Goal: Task Accomplishment & Management: Manage account settings

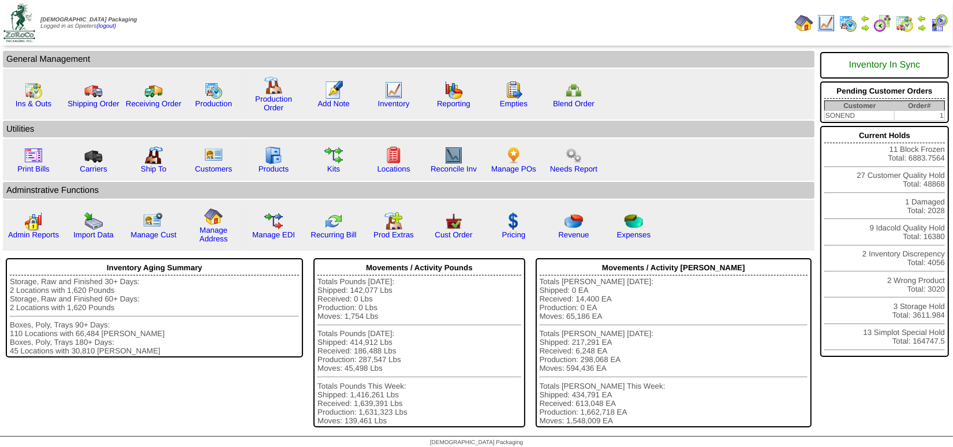
click at [924, 26] on img at bounding box center [921, 27] width 9 height 9
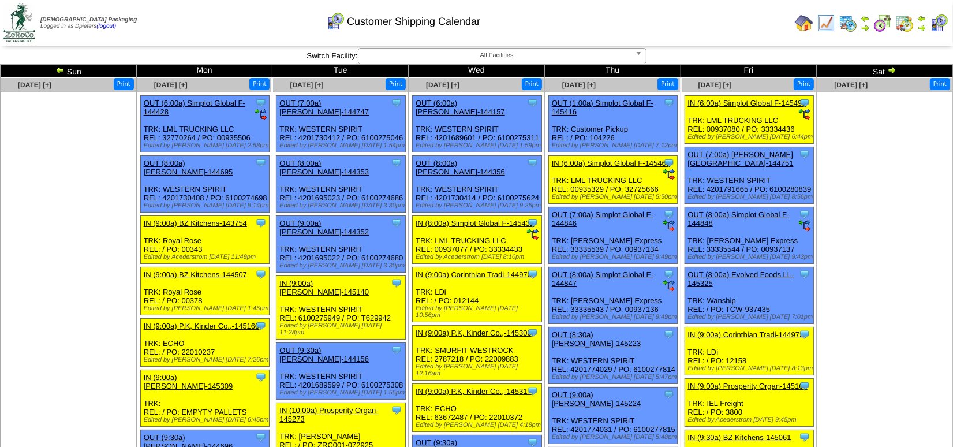
click at [894, 69] on img at bounding box center [891, 69] width 9 height 9
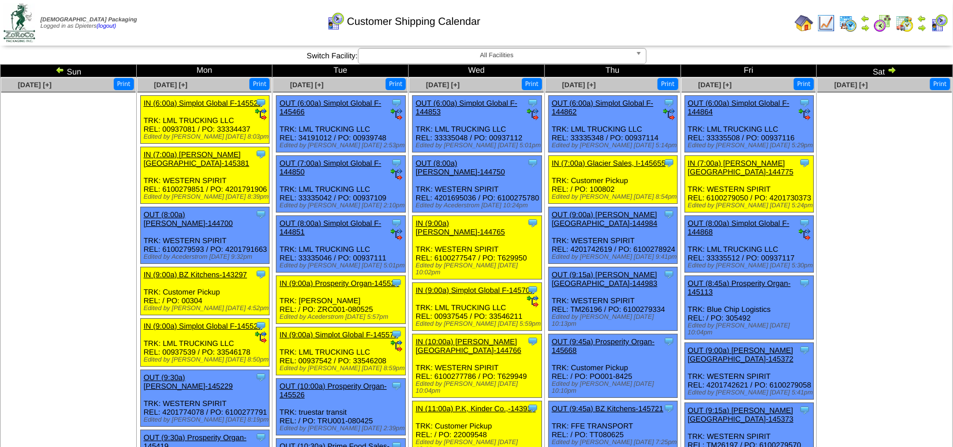
click at [889, 70] on img at bounding box center [891, 69] width 9 height 9
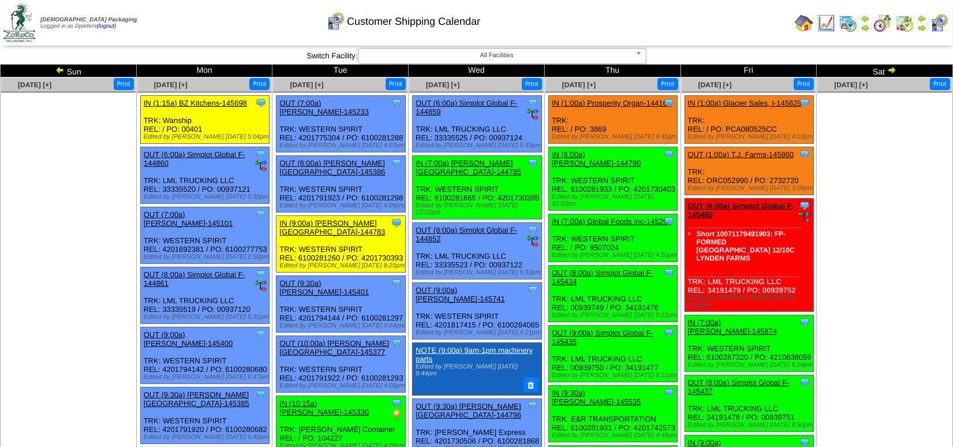
click at [826, 14] on img at bounding box center [826, 23] width 18 height 18
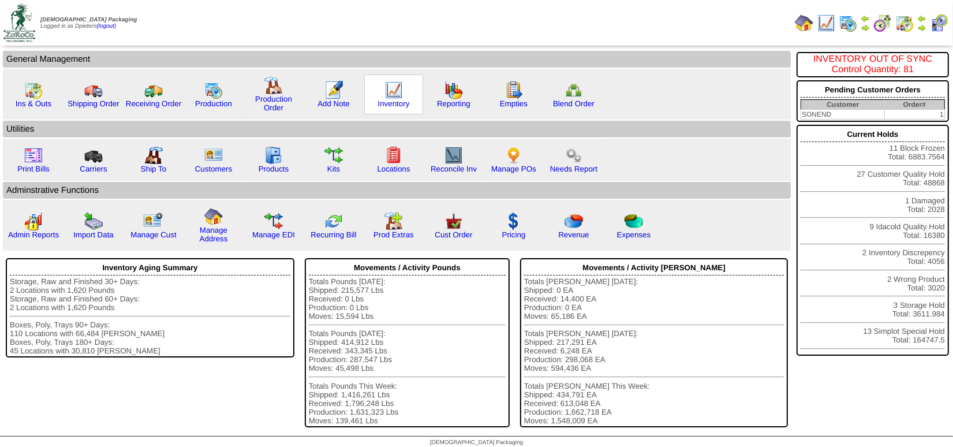
click at [389, 89] on img at bounding box center [393, 90] width 18 height 18
click at [451, 100] on link "Reporting" at bounding box center [453, 103] width 33 height 9
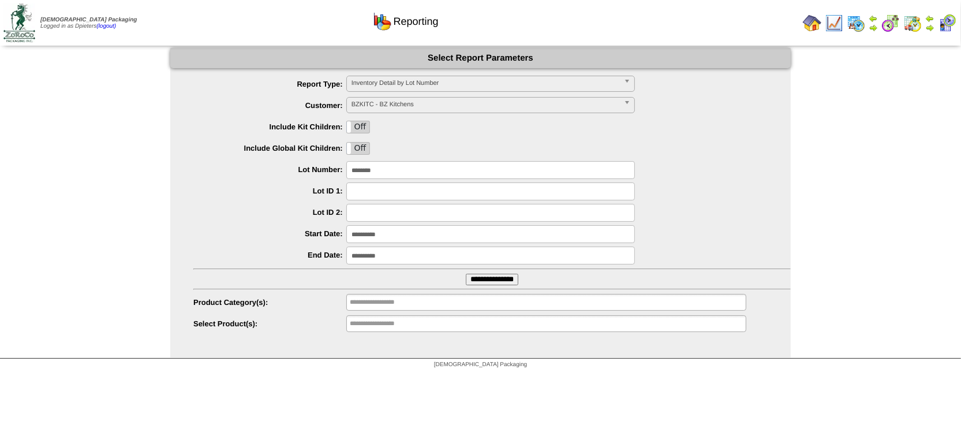
click at [508, 278] on input "**********" at bounding box center [492, 280] width 53 height 12
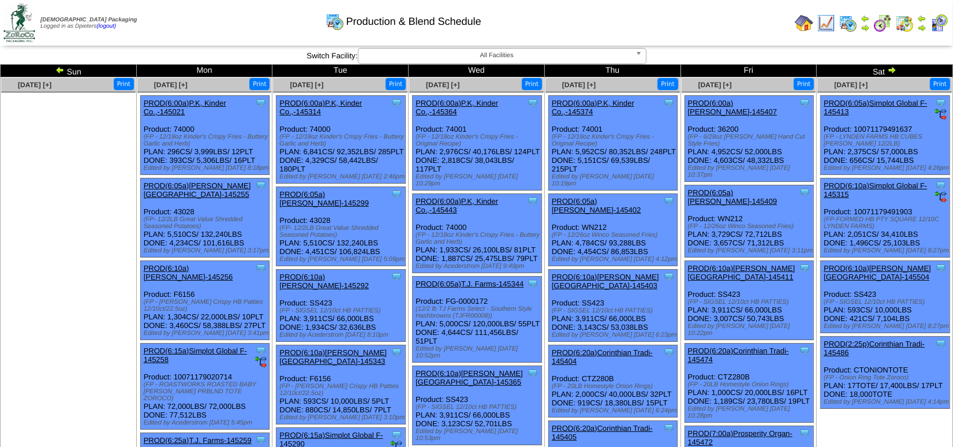
click at [922, 18] on img at bounding box center [921, 18] width 9 height 9
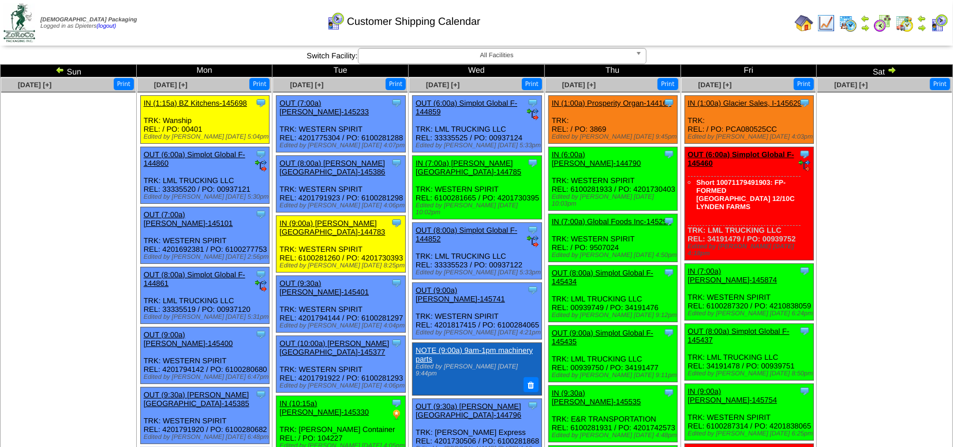
click at [74, 244] on ul at bounding box center [68, 178] width 134 height 173
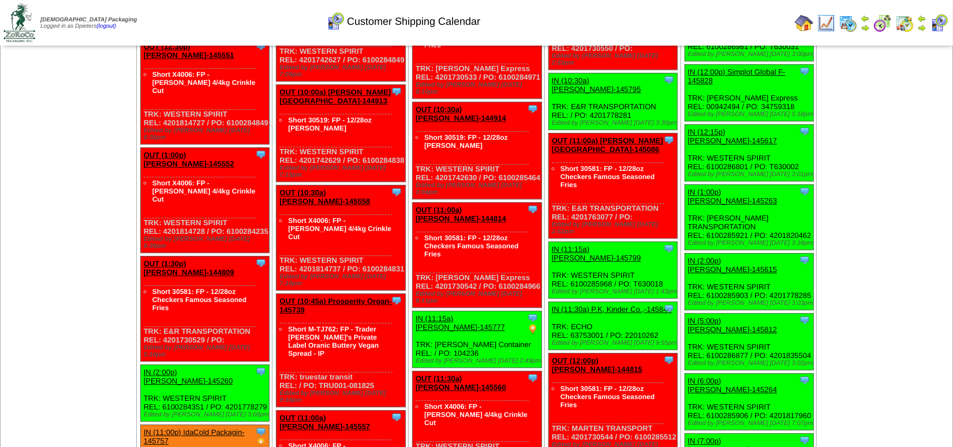
scroll to position [3160, 0]
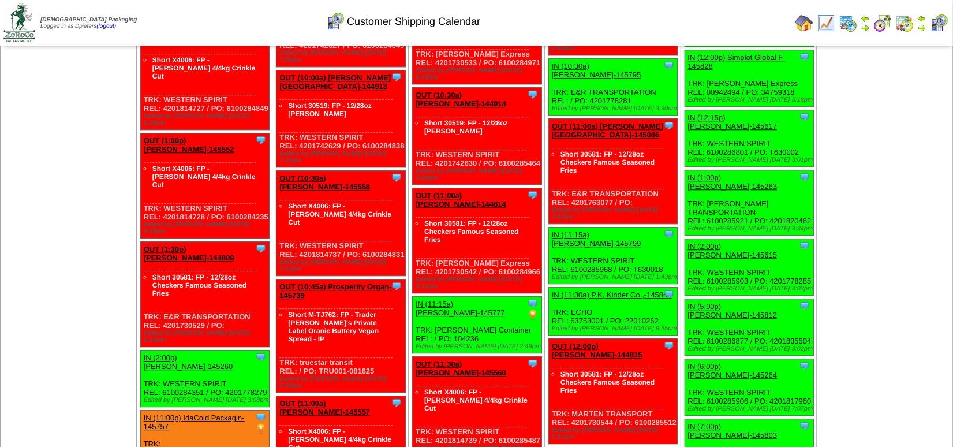
click at [761, 297] on td "Aug 22 [+] Print Clone Item IN (1:00a) Prosperity Organ-144166 Prosperity Organ…" at bounding box center [748, 170] width 136 height 2261
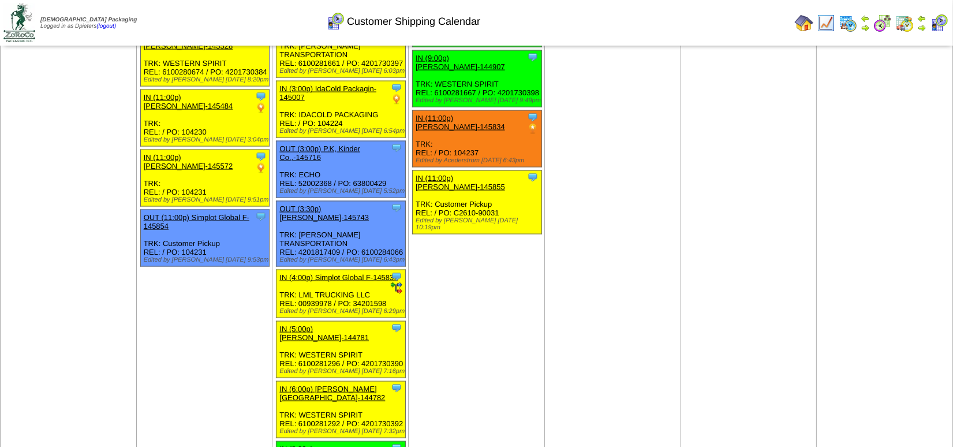
scroll to position [1586, 0]
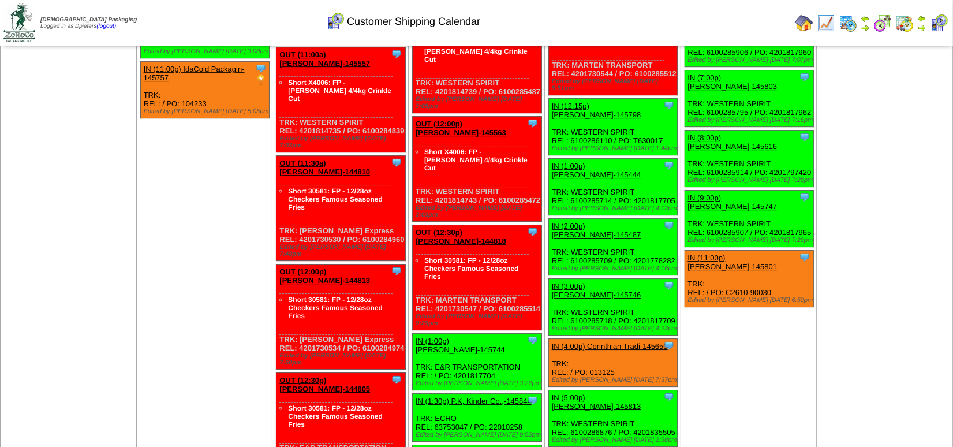
scroll to position [3403, 0]
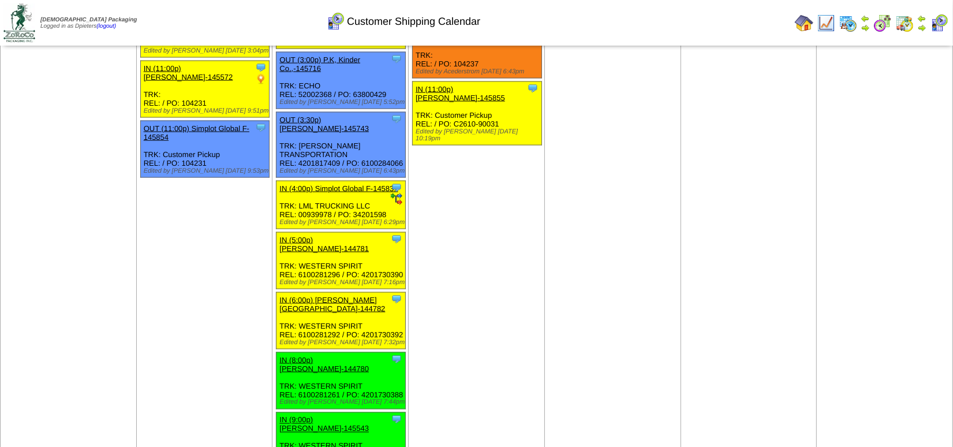
click at [808, 27] on img at bounding box center [804, 23] width 18 height 18
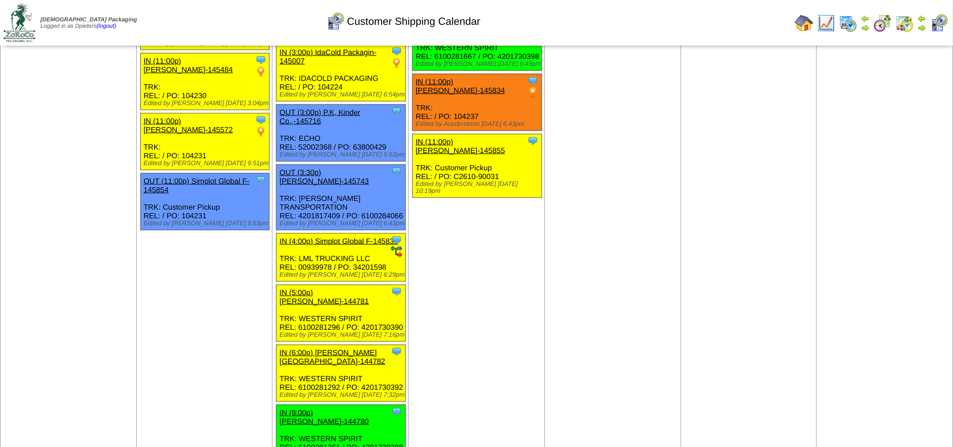
scroll to position [1672, 0]
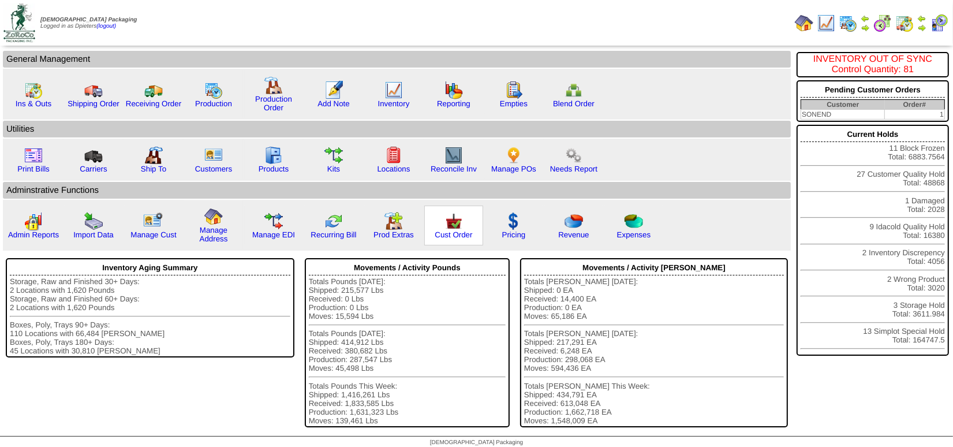
click at [456, 225] on img at bounding box center [453, 221] width 18 height 18
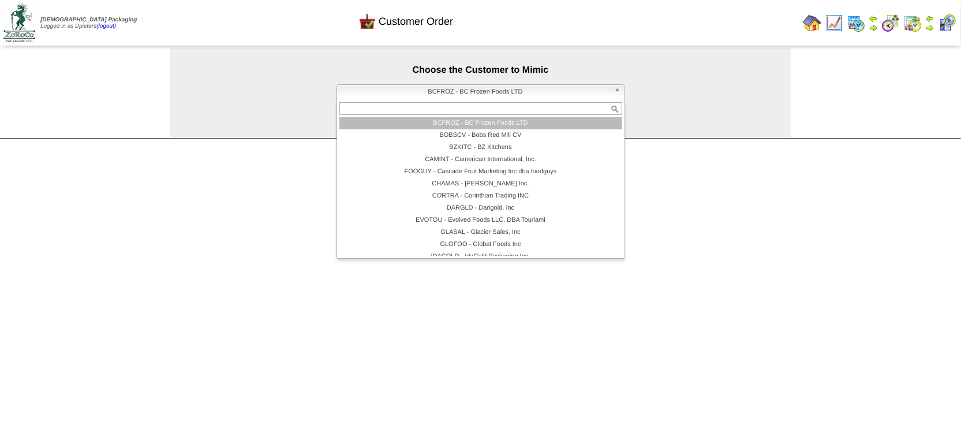
click at [425, 88] on span "BCFROZ - BC Frozen Foods LTD" at bounding box center [476, 92] width 268 height 14
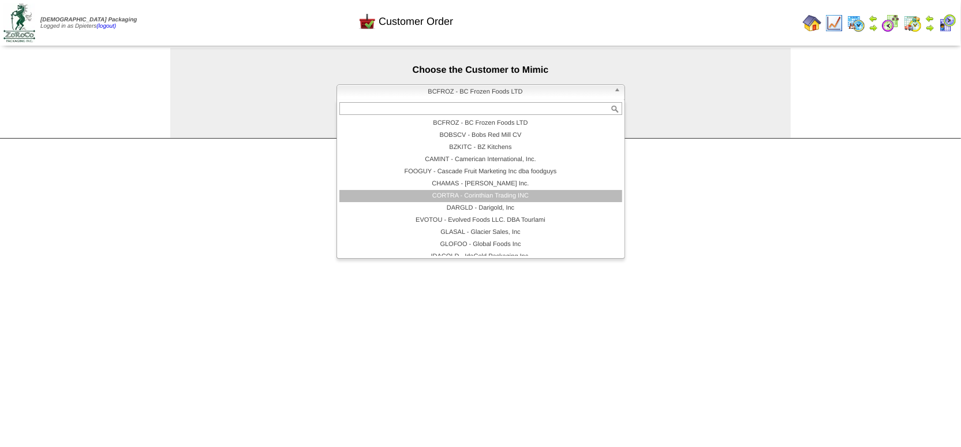
click at [437, 192] on li "CORTRA - Corinthian Trading INC" at bounding box center [480, 196] width 283 height 12
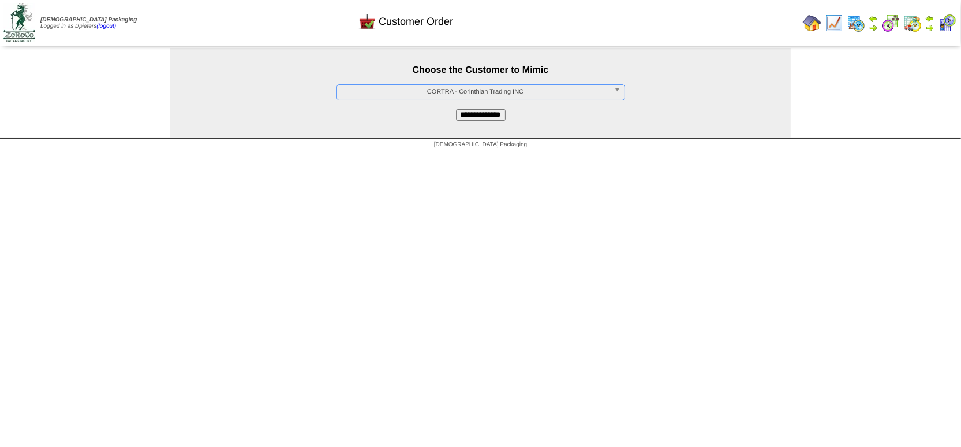
click at [459, 114] on input "**********" at bounding box center [481, 115] width 50 height 12
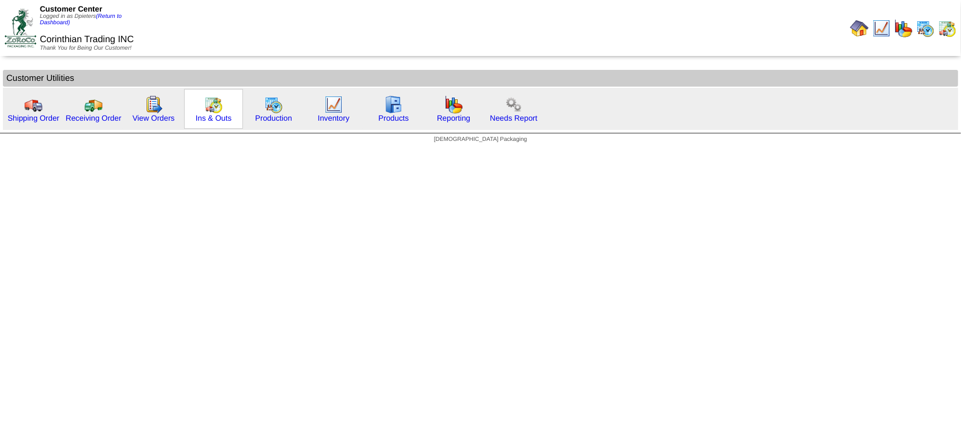
click at [212, 109] on img at bounding box center [213, 104] width 18 height 18
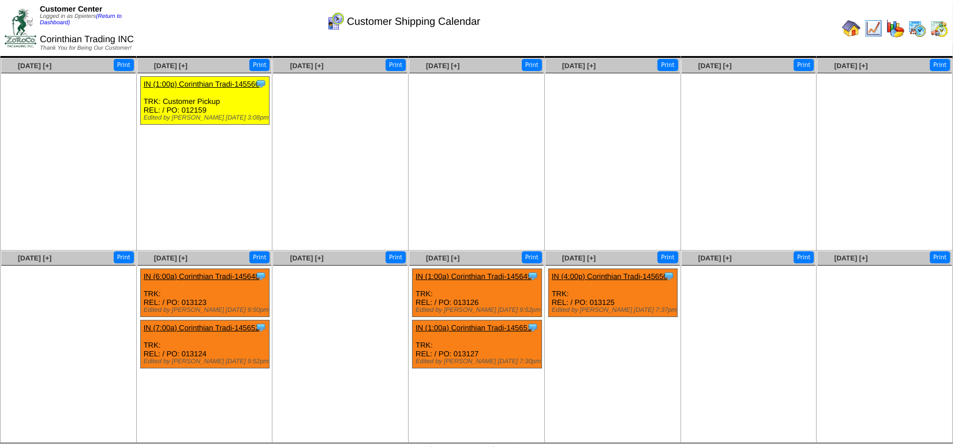
scroll to position [32, 0]
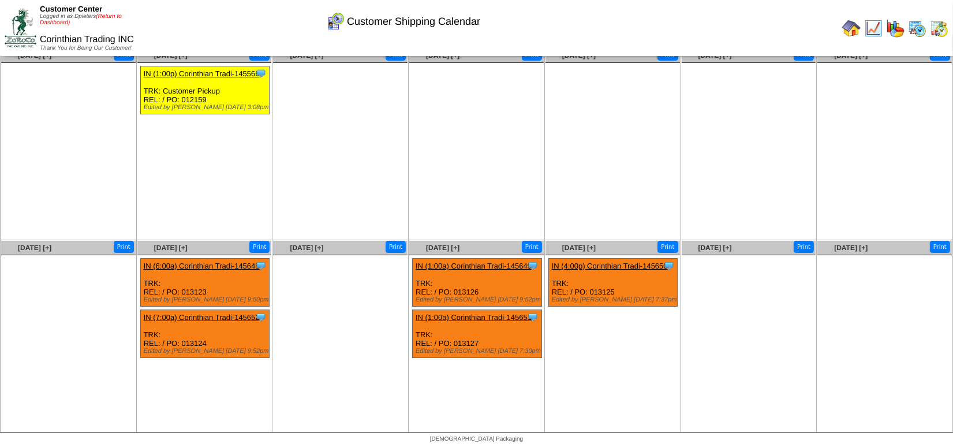
click at [104, 16] on link "(Return to Dashboard)" at bounding box center [81, 19] width 82 height 13
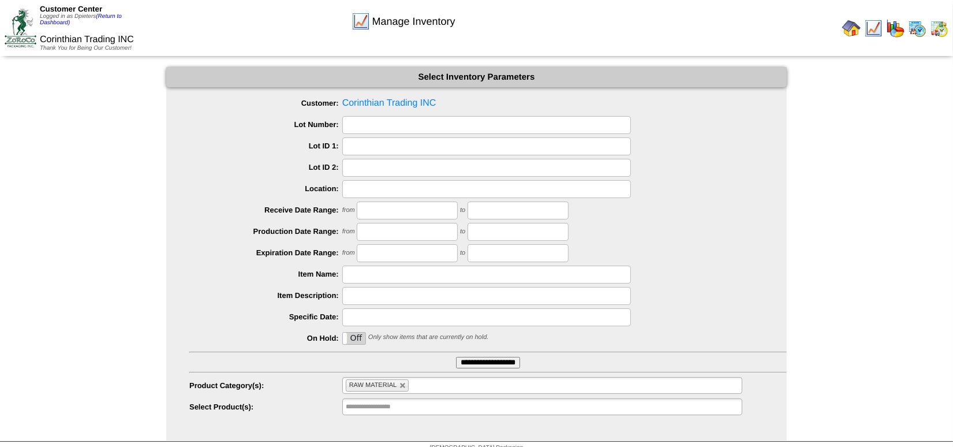
click at [112, 11] on div "Customer Center Logged in as Dpieters (Return to Dashboard)" at bounding box center [92, 15] width 104 height 21
click at [111, 11] on div "Customer Center Logged in as Dpieters (Return to Dashboard)" at bounding box center [92, 15] width 104 height 21
click at [111, 14] on link "(Return to Dashboard)" at bounding box center [81, 19] width 82 height 13
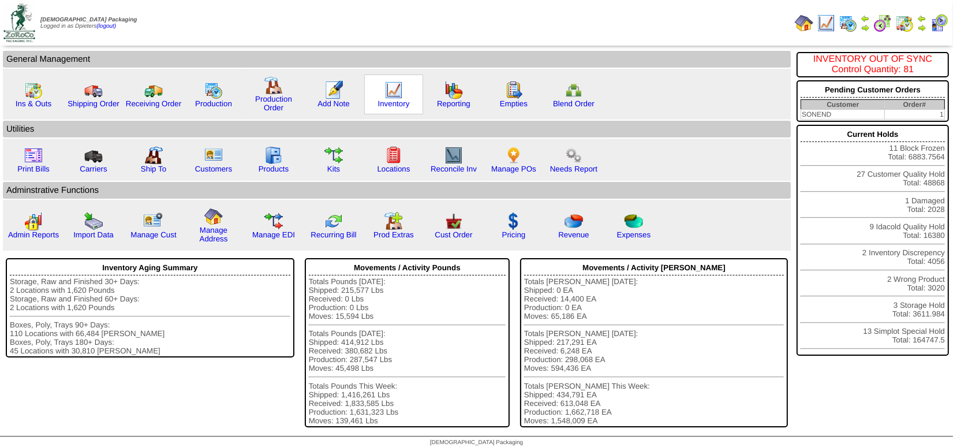
click at [389, 81] on img at bounding box center [393, 90] width 18 height 18
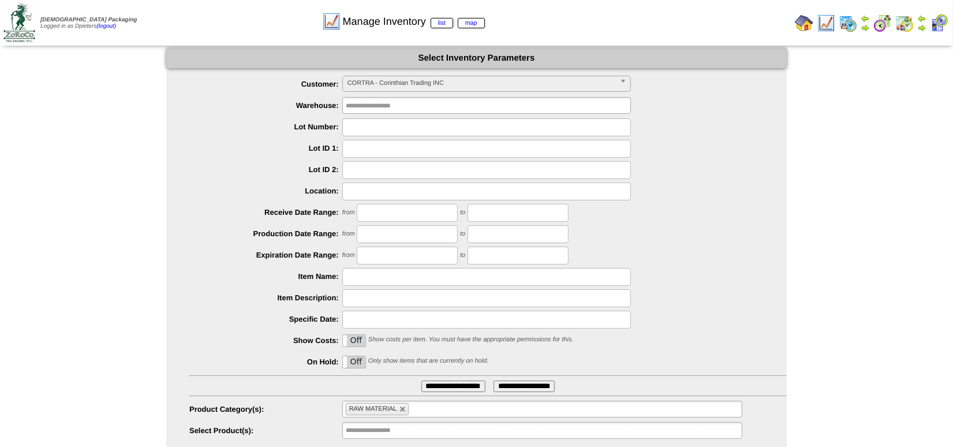
click at [400, 84] on span "CORTRA - Corinthian Trading INC" at bounding box center [481, 83] width 268 height 14
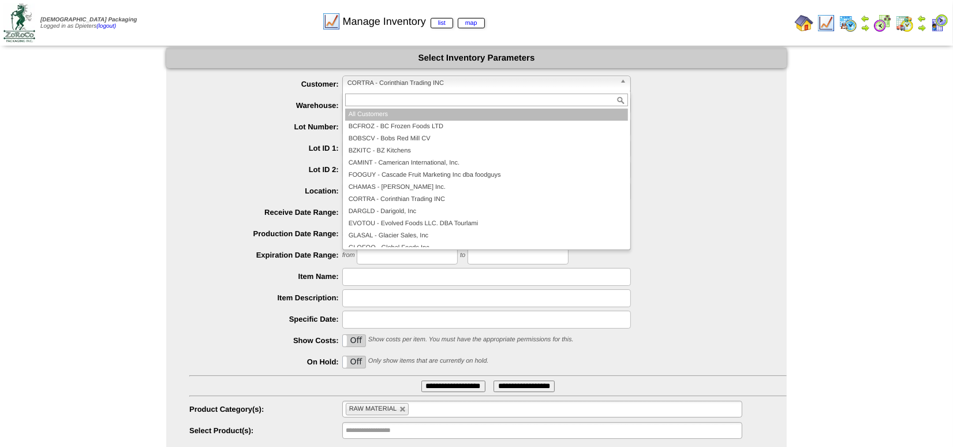
click at [402, 114] on li "All Customers" at bounding box center [486, 114] width 283 height 12
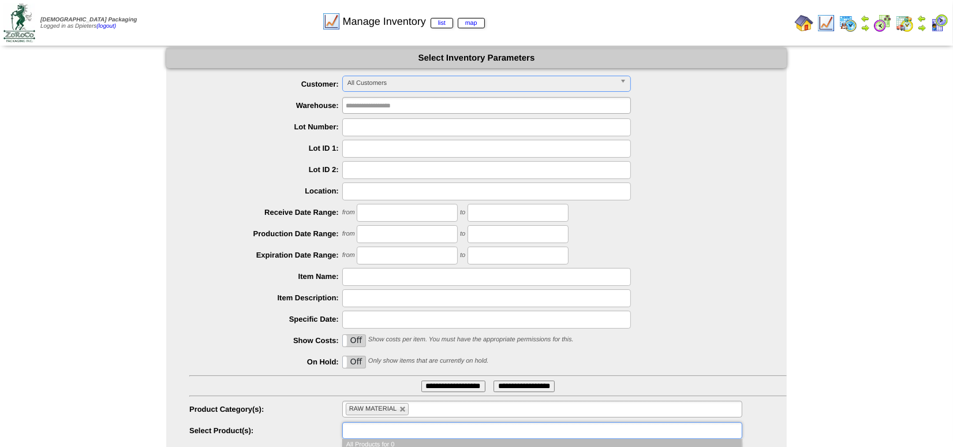
click at [400, 429] on input "text" at bounding box center [383, 430] width 74 height 14
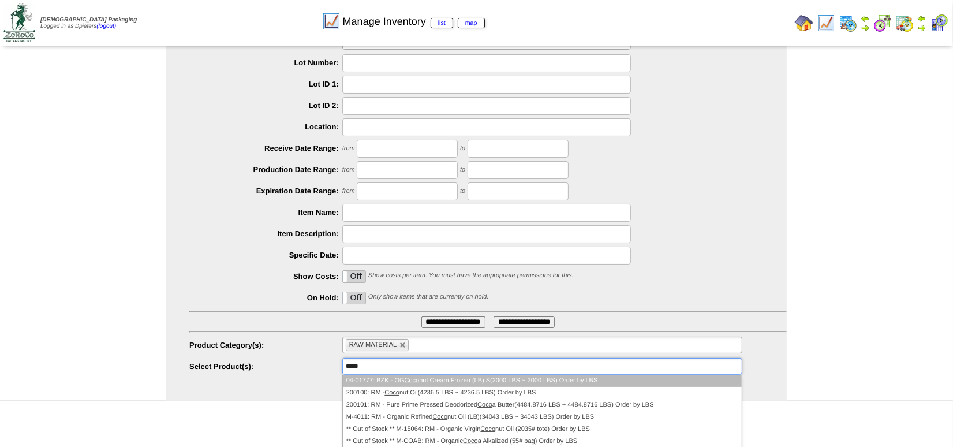
scroll to position [33, 0]
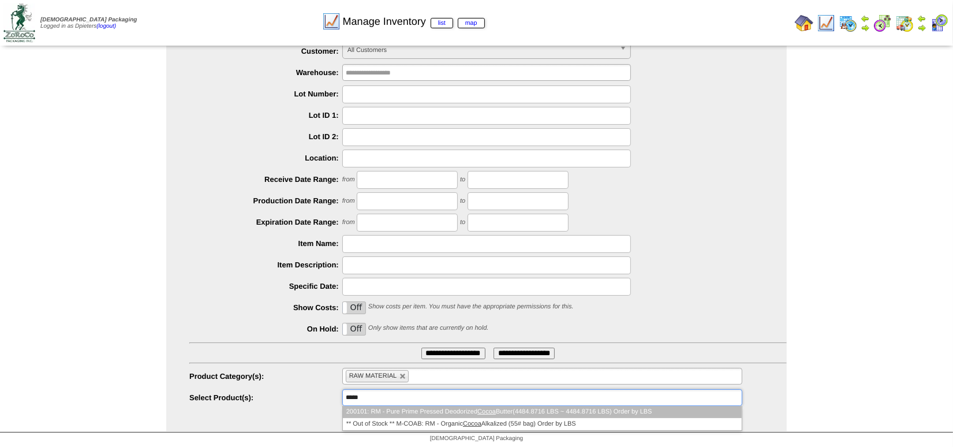
type input "*****"
click at [429, 408] on li "200101: RM - Pure Prime Pressed Deodorized Cocoa Butter(4484.8716 LBS ~ 4484.87…" at bounding box center [542, 412] width 399 height 12
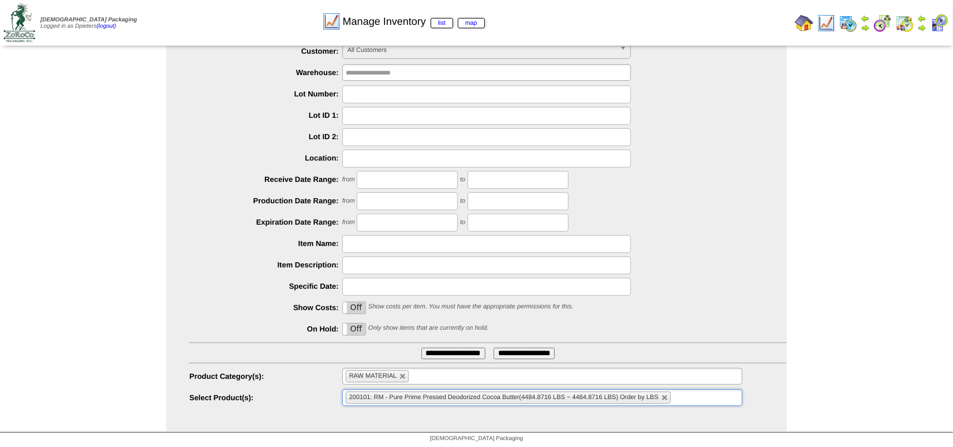
click at [462, 351] on input "**********" at bounding box center [453, 353] width 64 height 12
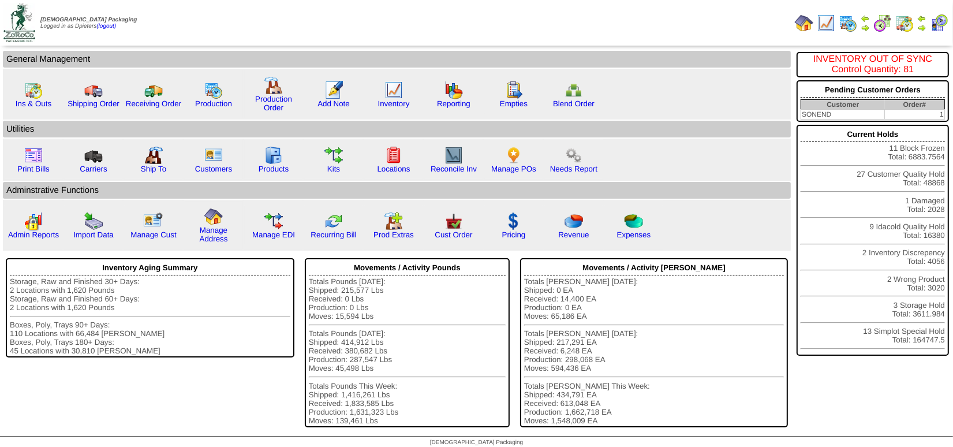
click at [922, 23] on img at bounding box center [921, 27] width 9 height 9
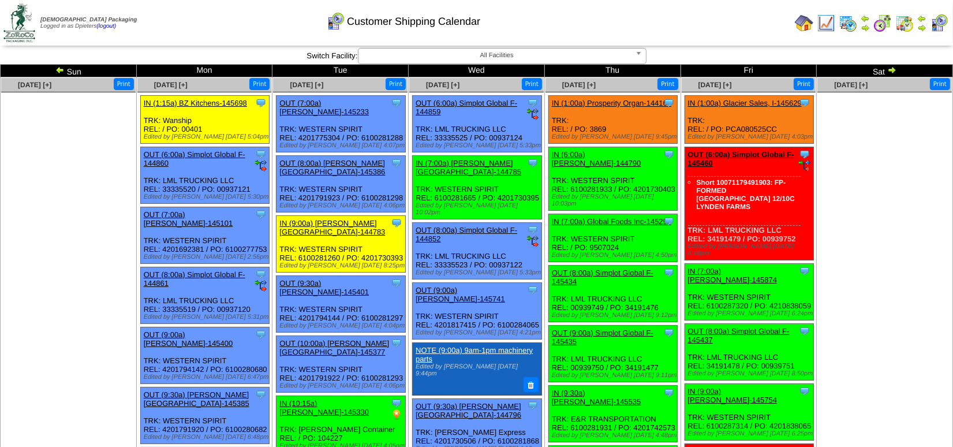
click at [56, 70] on img at bounding box center [59, 69] width 9 height 9
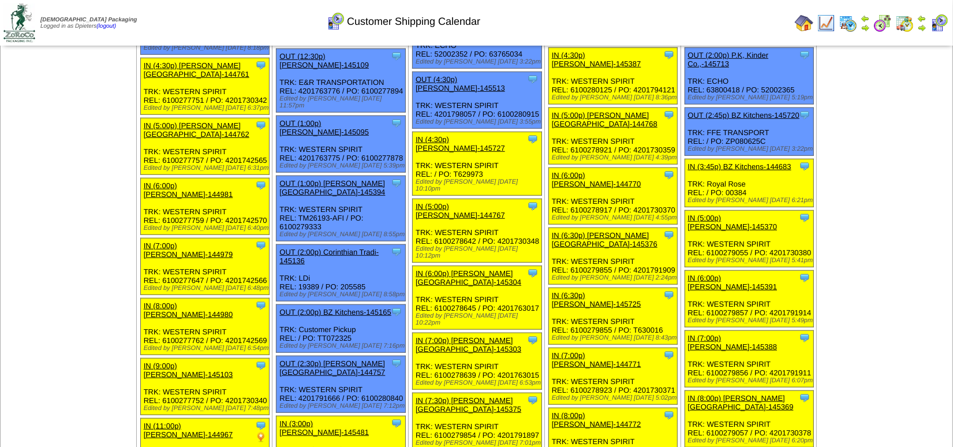
scroll to position [997, 0]
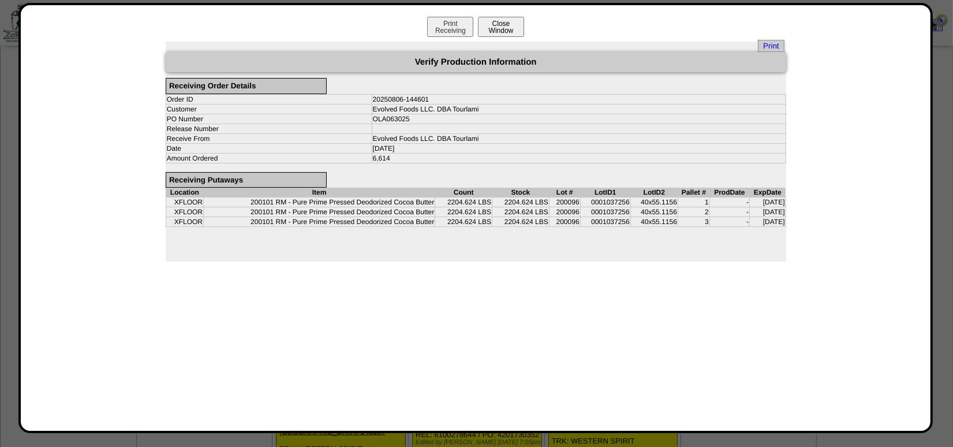
click at [503, 28] on button "Close Window" at bounding box center [501, 27] width 46 height 20
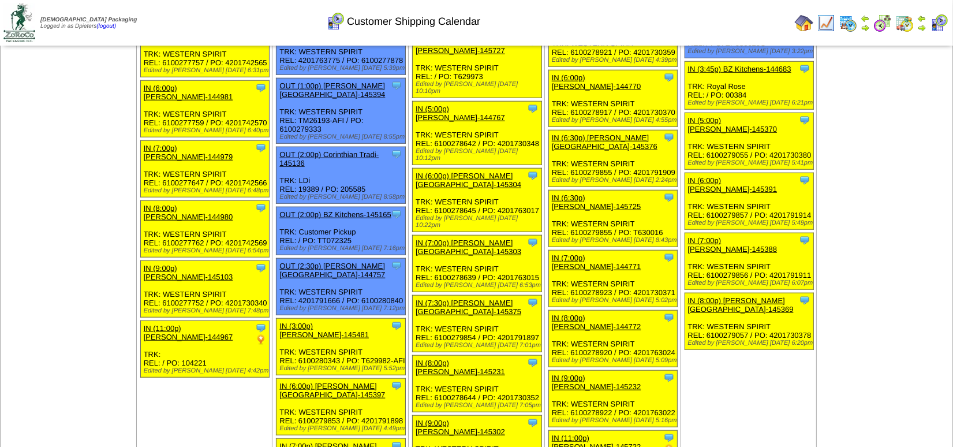
scroll to position [1102, 0]
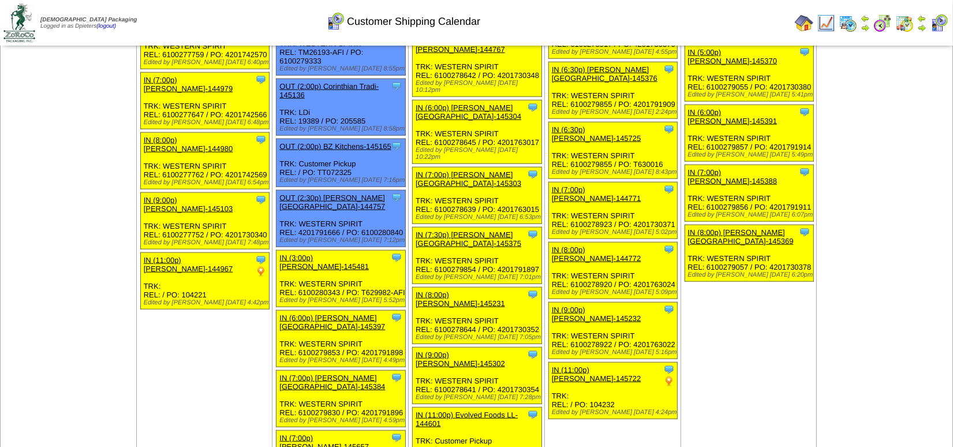
drag, startPoint x: 499, startPoint y: 201, endPoint x: 454, endPoint y: 204, distance: 44.5
click at [454, 407] on div "Clone Item IN (11:00p) Evolved Foods LL-144601 Evolved Foods LLC. DBA Tourlami …" at bounding box center [477, 435] width 129 height 57
copy div "OLA063025"
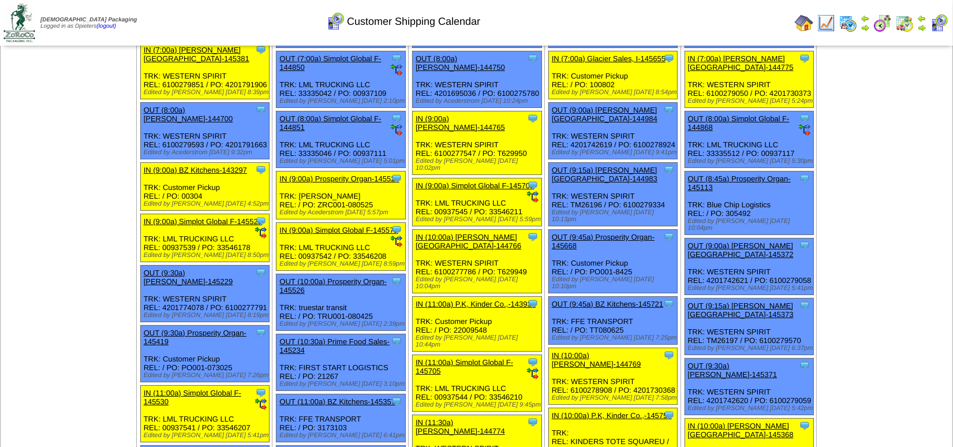
scroll to position [0, 0]
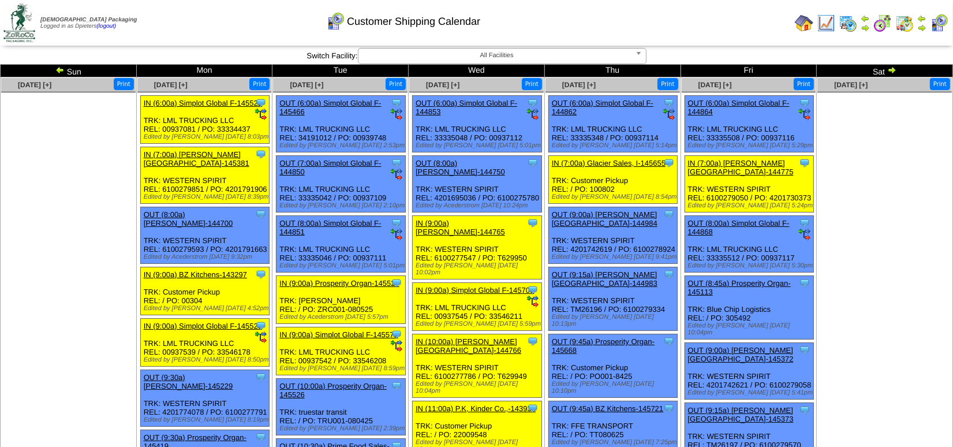
click at [806, 21] on img at bounding box center [804, 23] width 18 height 18
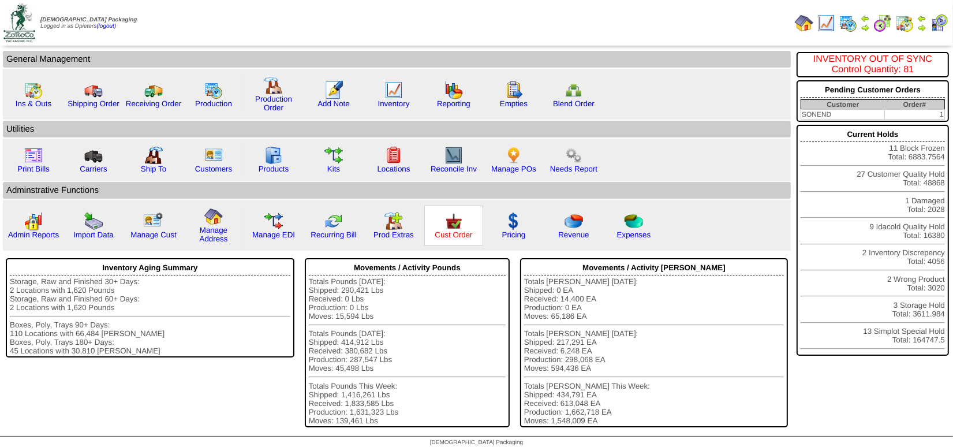
click at [450, 230] on link "Cust Order" at bounding box center [454, 234] width 38 height 9
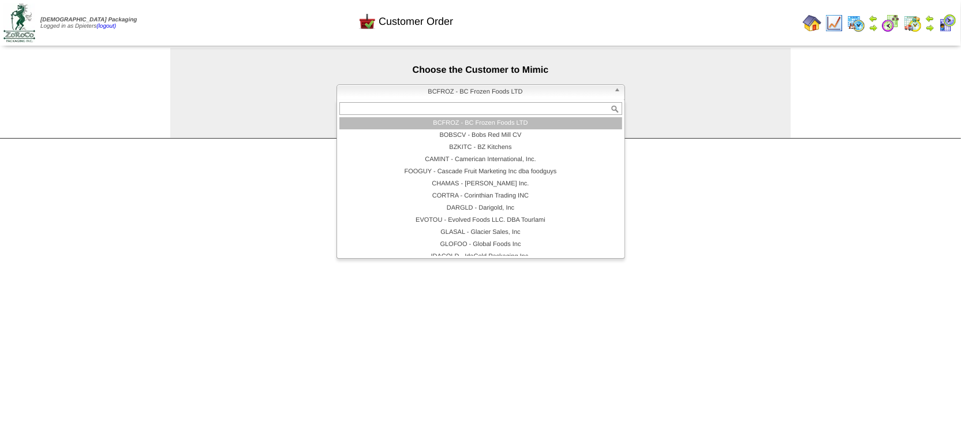
click at [492, 88] on span "BCFROZ - BC Frozen Foods LTD" at bounding box center [476, 92] width 268 height 14
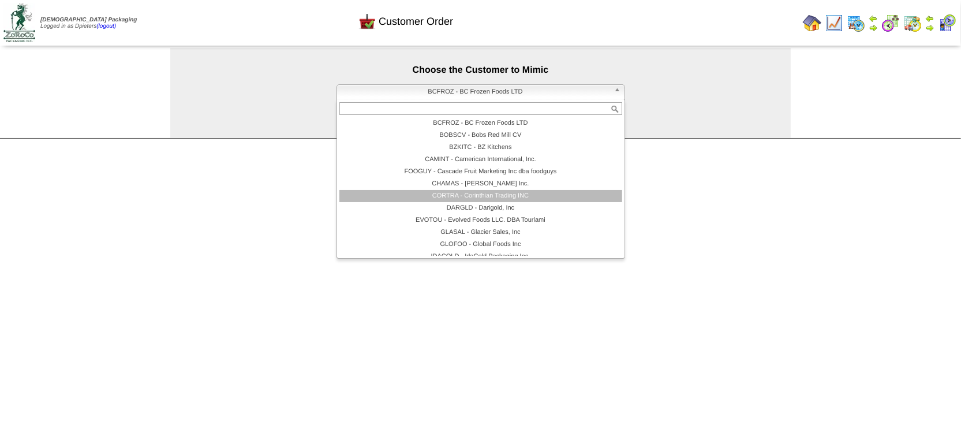
click at [512, 196] on li "CORTRA - Corinthian Trading INC" at bounding box center [480, 196] width 283 height 12
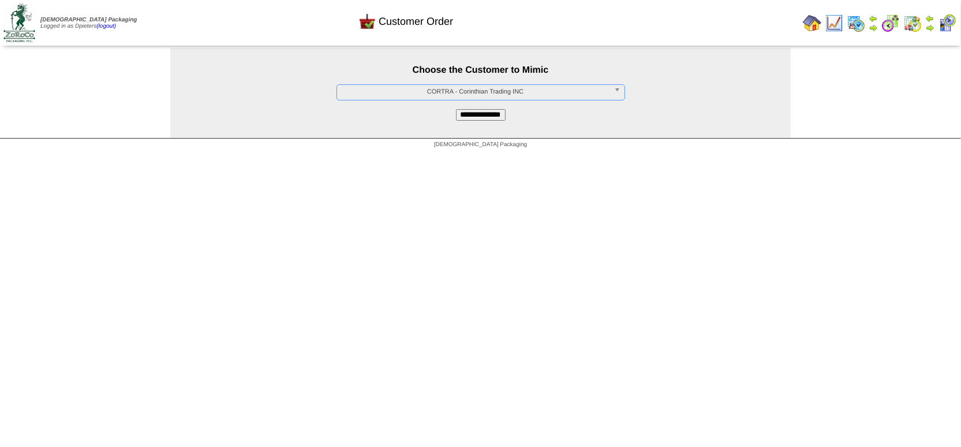
click at [503, 117] on input "**********" at bounding box center [481, 115] width 50 height 12
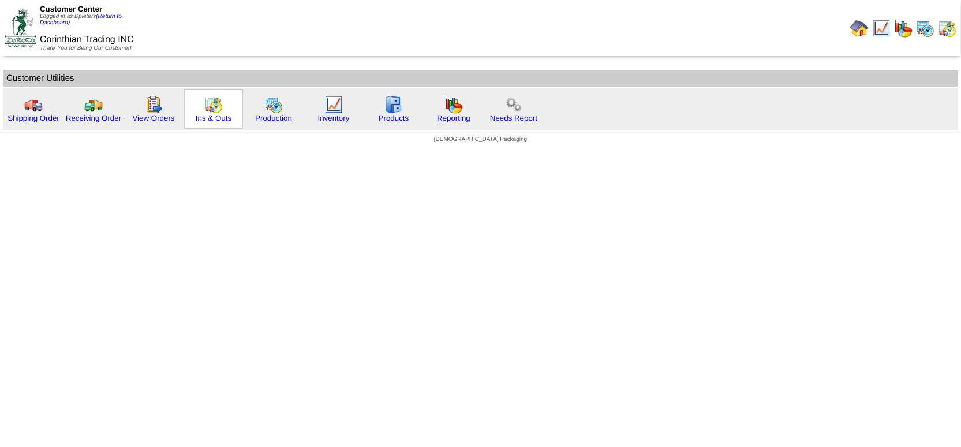
click at [215, 104] on img at bounding box center [213, 104] width 18 height 18
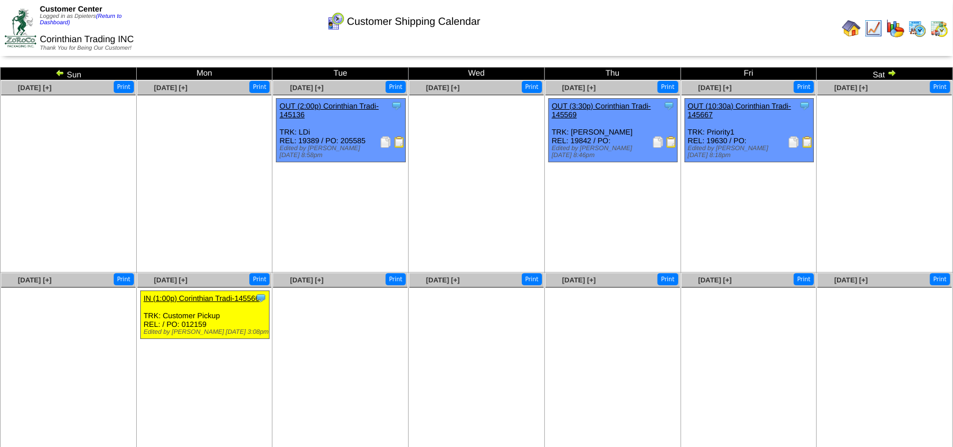
click at [895, 70] on img at bounding box center [891, 72] width 9 height 9
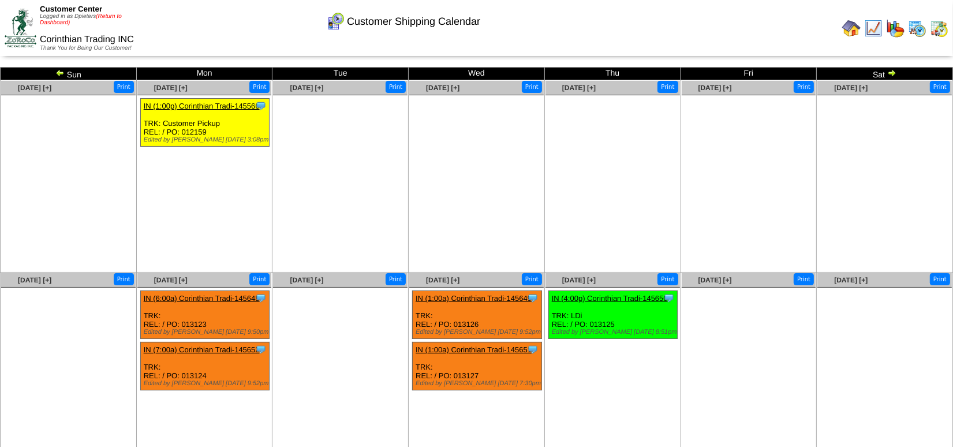
click at [110, 16] on link "(Return to Dashboard)" at bounding box center [81, 19] width 82 height 13
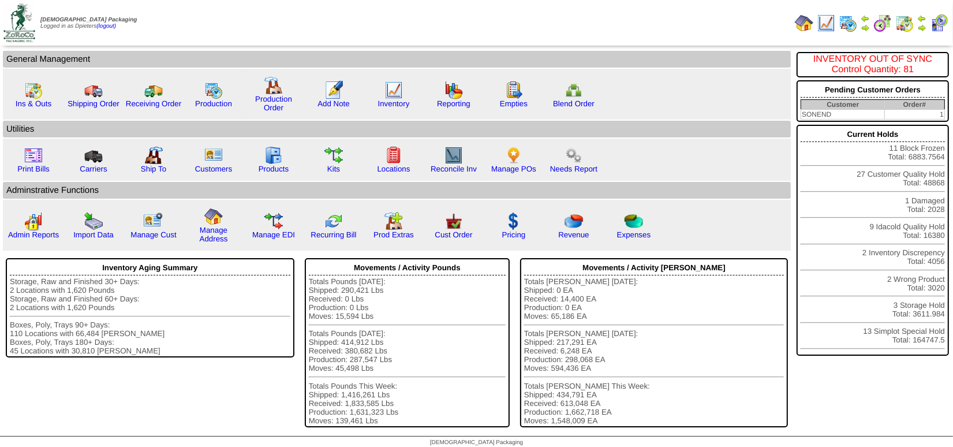
click at [921, 29] on img at bounding box center [921, 27] width 9 height 9
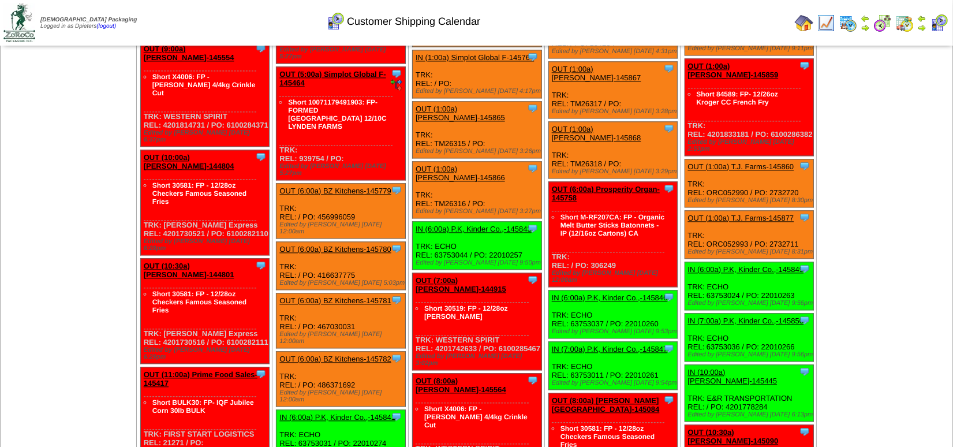
scroll to position [2465, 0]
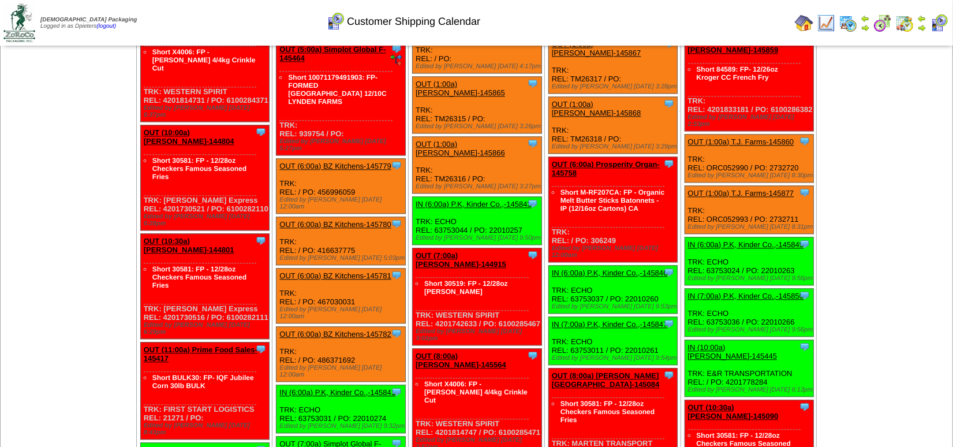
click at [801, 23] on img at bounding box center [804, 23] width 18 height 18
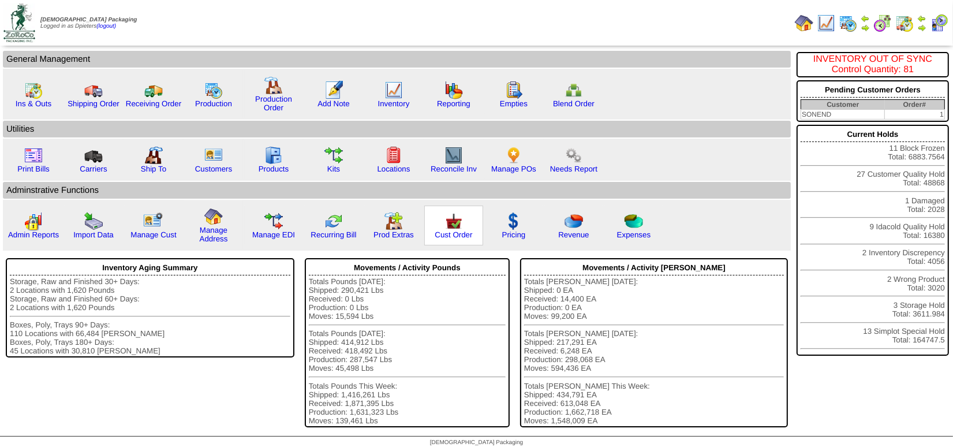
click at [453, 226] on img at bounding box center [453, 221] width 18 height 18
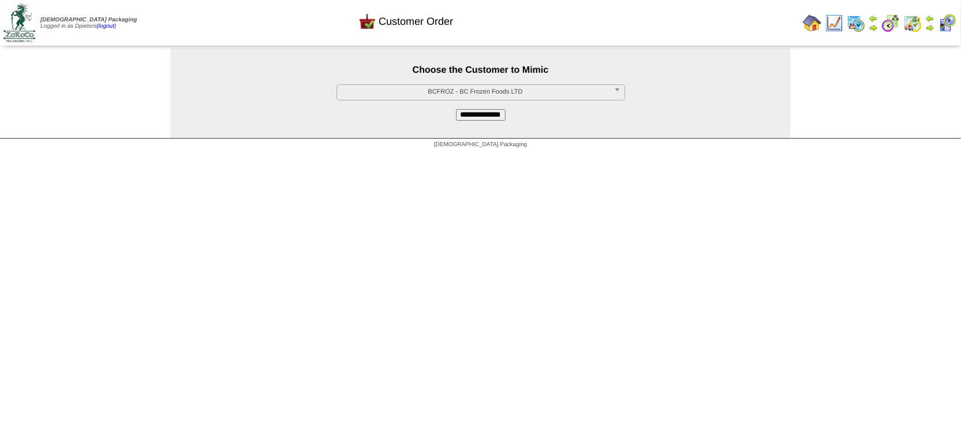
click at [398, 85] on span "BCFROZ - BC Frozen Foods LTD" at bounding box center [476, 92] width 268 height 14
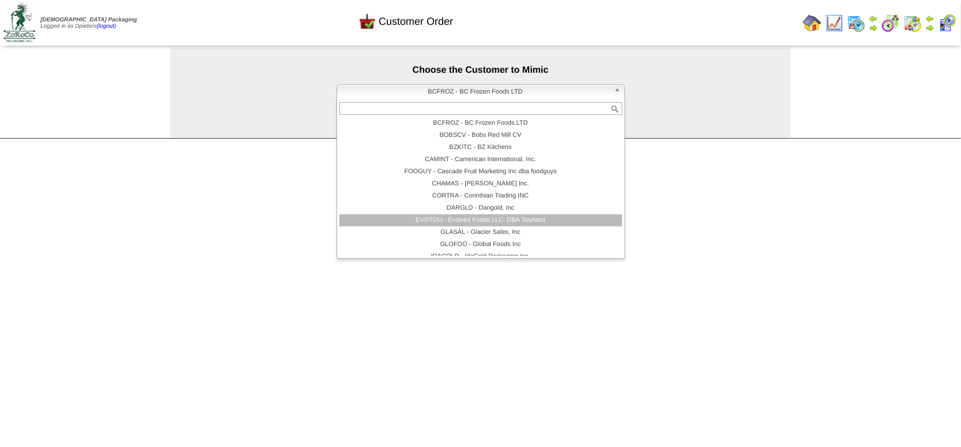
click at [420, 221] on li "EVOTOU - Evolved Foods LLC. DBA Tourlami" at bounding box center [480, 220] width 283 height 12
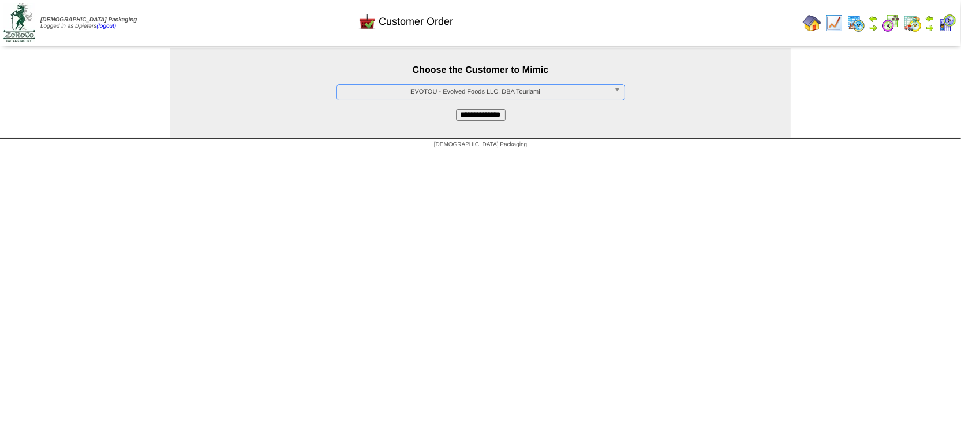
click at [498, 119] on input "**********" at bounding box center [481, 115] width 50 height 12
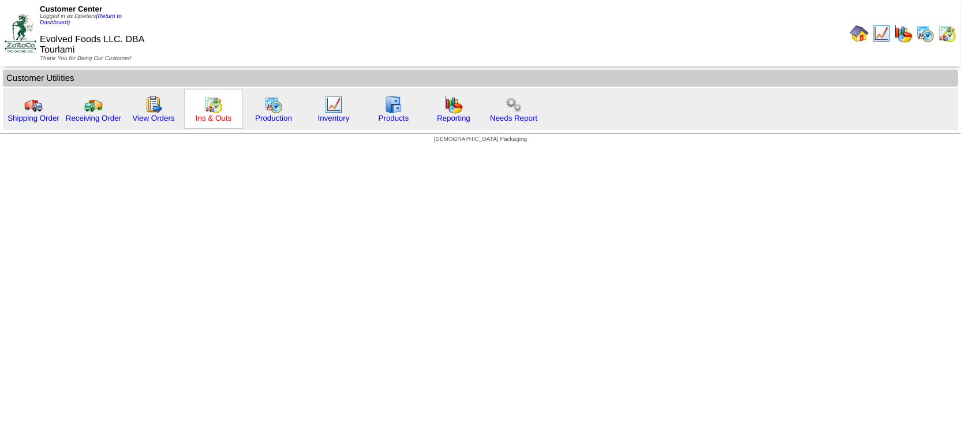
click at [215, 122] on link "Ins & Outs" at bounding box center [214, 118] width 36 height 9
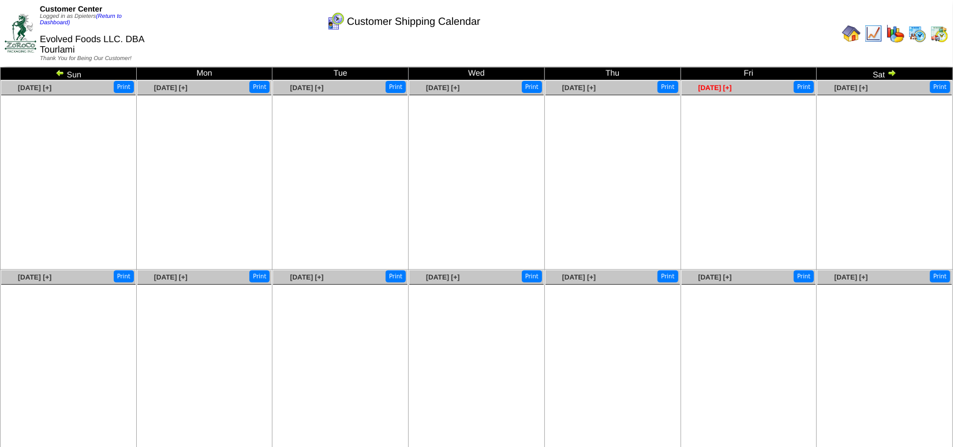
click at [726, 88] on span "Aug 15 [+]" at bounding box center [714, 88] width 33 height 8
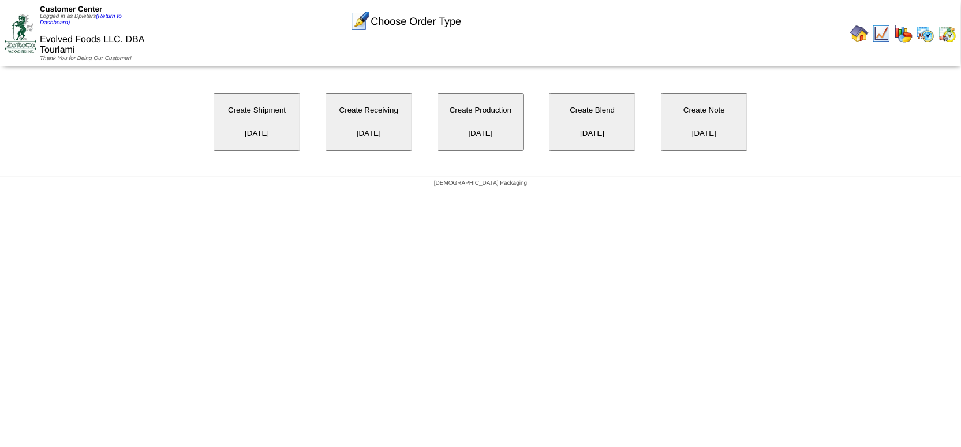
click at [384, 117] on button "Create Receiving [DATE]" at bounding box center [368, 122] width 87 height 58
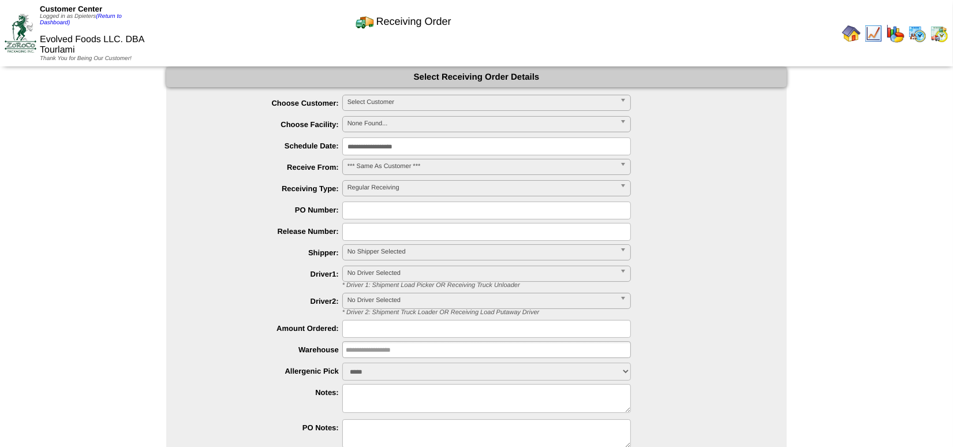
click at [381, 99] on span "Select Customer" at bounding box center [481, 102] width 268 height 14
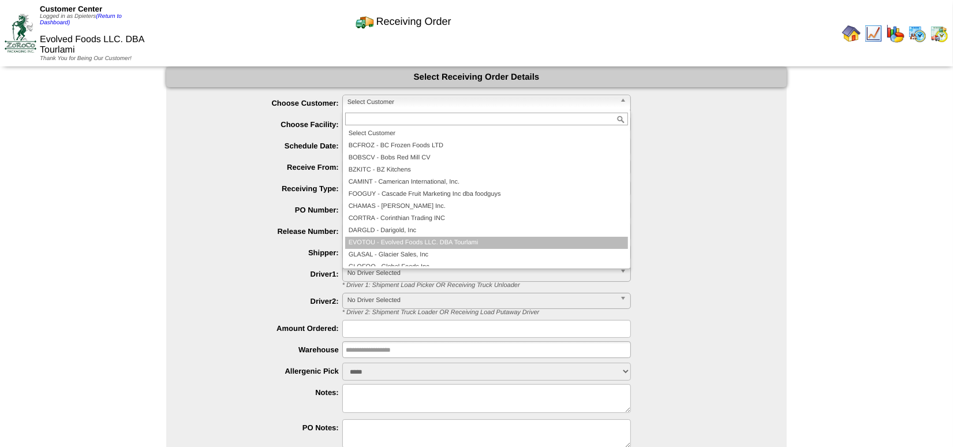
click at [420, 245] on li "EVOTOU - Evolved Foods LLC. DBA Tourlami" at bounding box center [486, 243] width 283 height 12
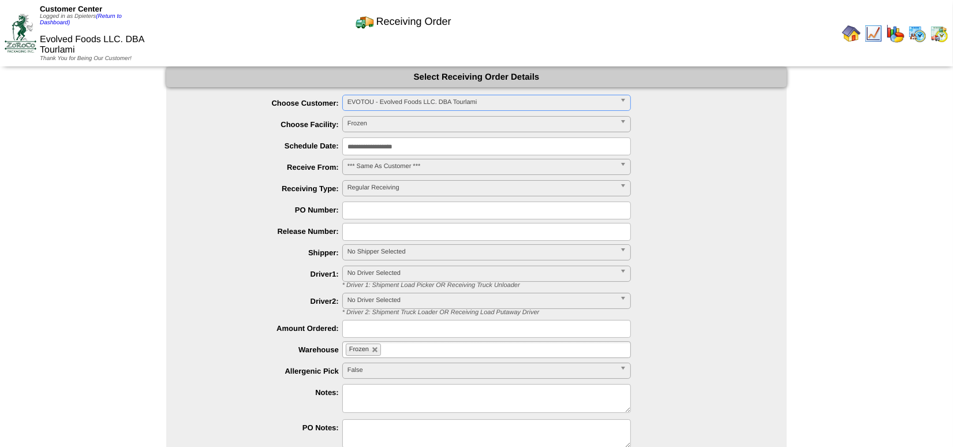
click at [386, 212] on input "text" at bounding box center [486, 210] width 289 height 18
type input "*********"
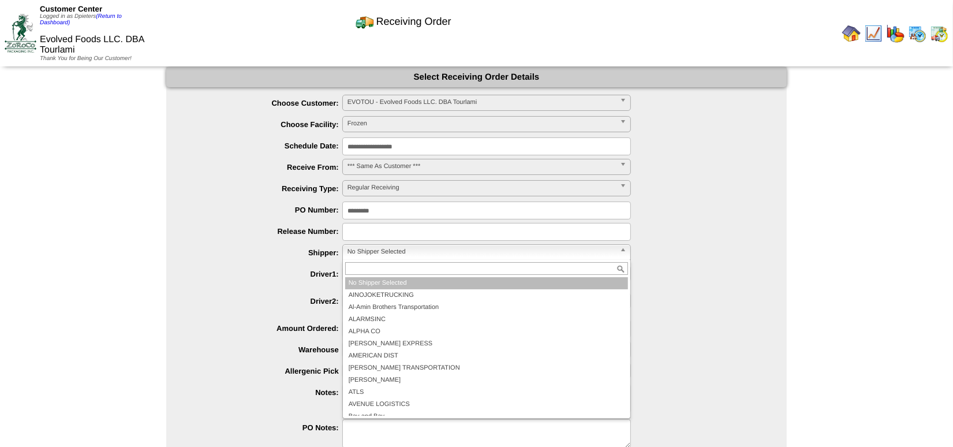
click at [400, 250] on span "No Shipper Selected" at bounding box center [481, 252] width 268 height 14
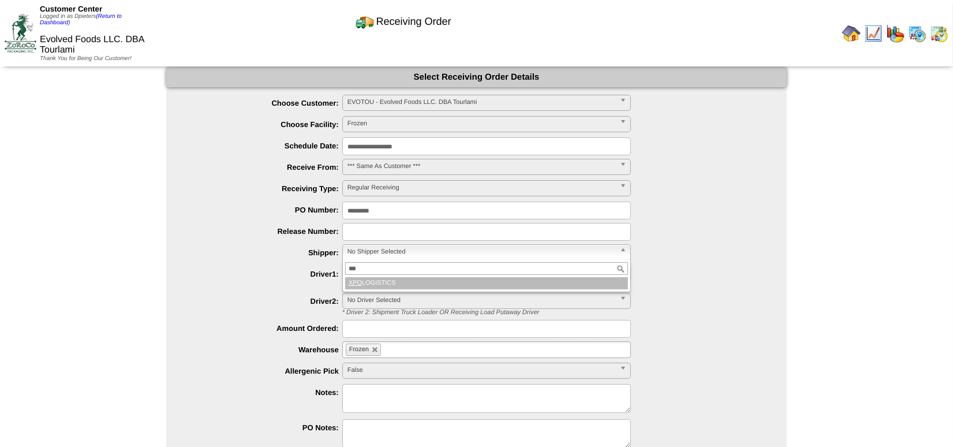
type input "***"
click at [418, 278] on li "XPO LOGISTICS" at bounding box center [486, 283] width 283 height 12
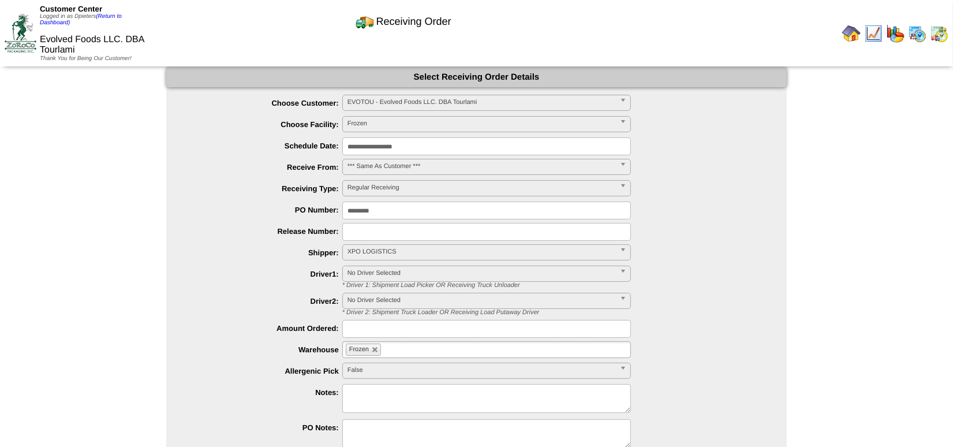
click at [410, 248] on span "XPO LOGISTICS" at bounding box center [481, 252] width 268 height 14
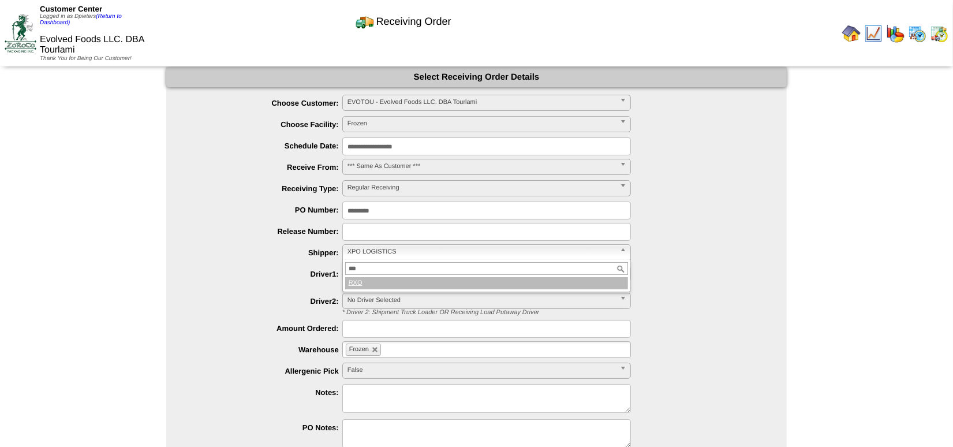
type input "***"
click at [437, 279] on li "RXO" at bounding box center [486, 283] width 283 height 12
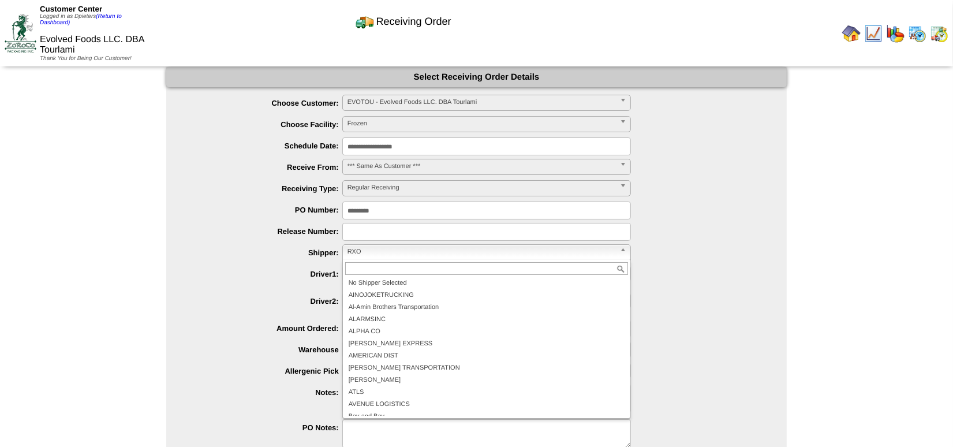
click at [387, 249] on span "RXO" at bounding box center [481, 252] width 268 height 14
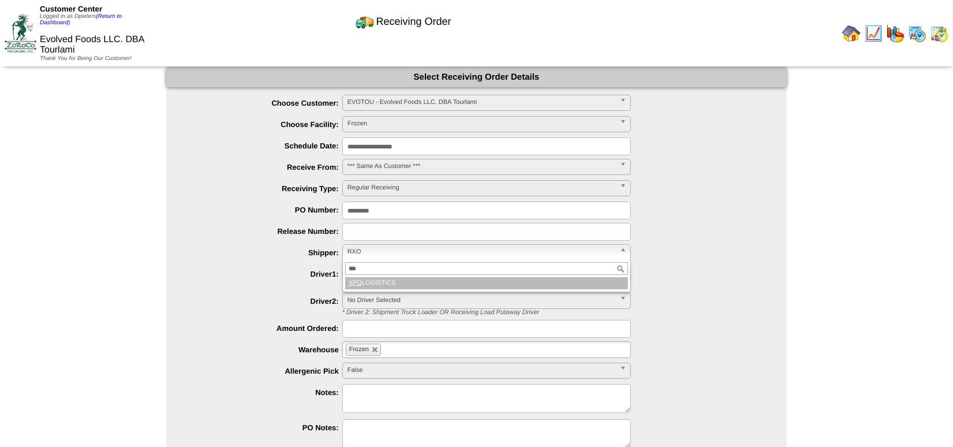
type input "***"
click at [415, 284] on li "XPO LOGISTICS" at bounding box center [486, 283] width 283 height 12
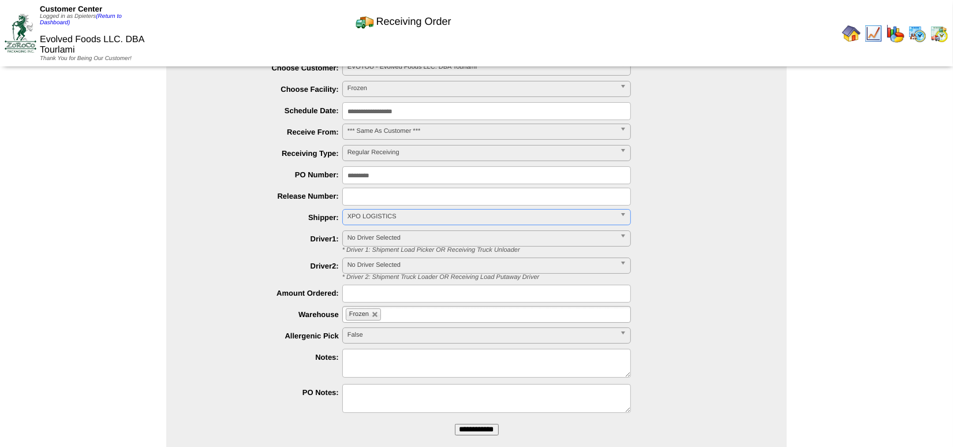
scroll to position [64, 0]
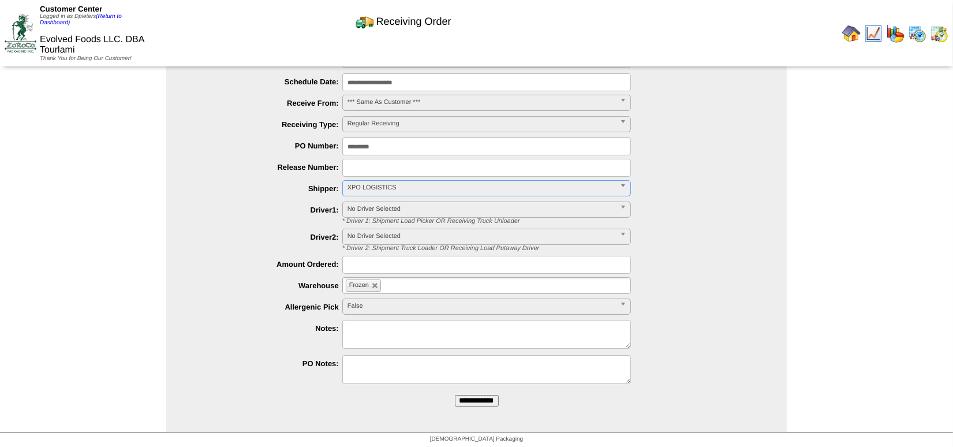
click at [485, 401] on input "**********" at bounding box center [477, 401] width 44 height 12
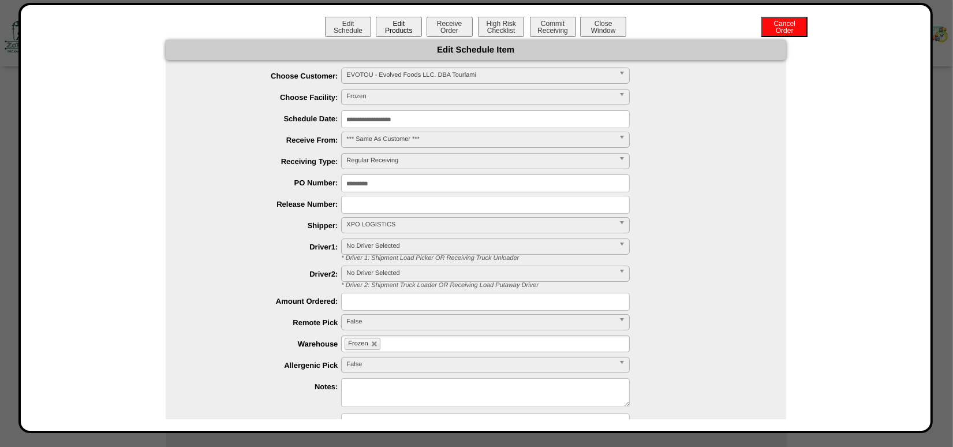
click at [384, 26] on button "Edit Products" at bounding box center [399, 27] width 46 height 20
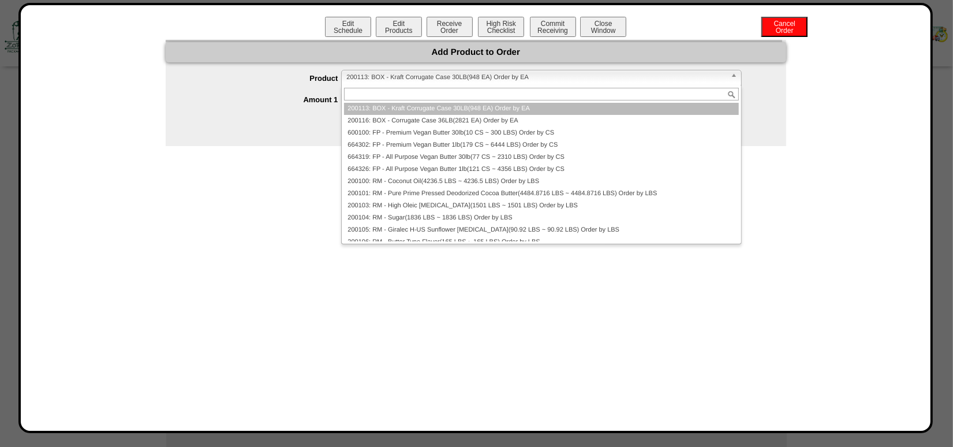
click at [389, 77] on span "200113: BOX - Kraft Corrugate Case 30LB(948 EA) Order by EA" at bounding box center [535, 77] width 379 height 14
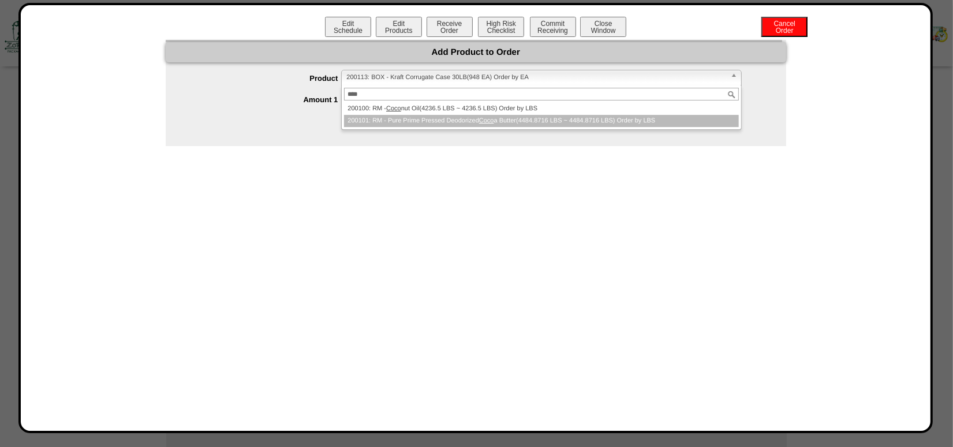
type input "****"
click at [487, 123] on em "Coco" at bounding box center [486, 120] width 15 height 7
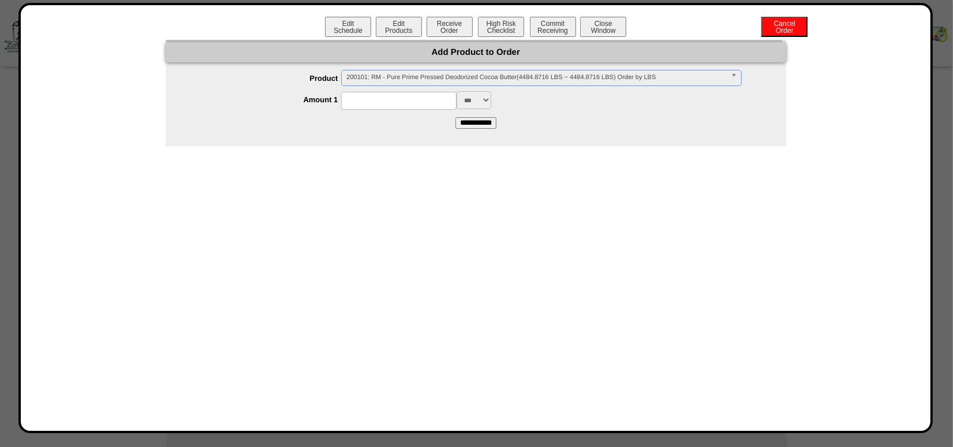
click at [380, 100] on input at bounding box center [398, 101] width 115 height 18
click at [377, 100] on input at bounding box center [398, 101] width 115 height 18
type input "****"
click at [488, 121] on input "**********" at bounding box center [475, 123] width 41 height 12
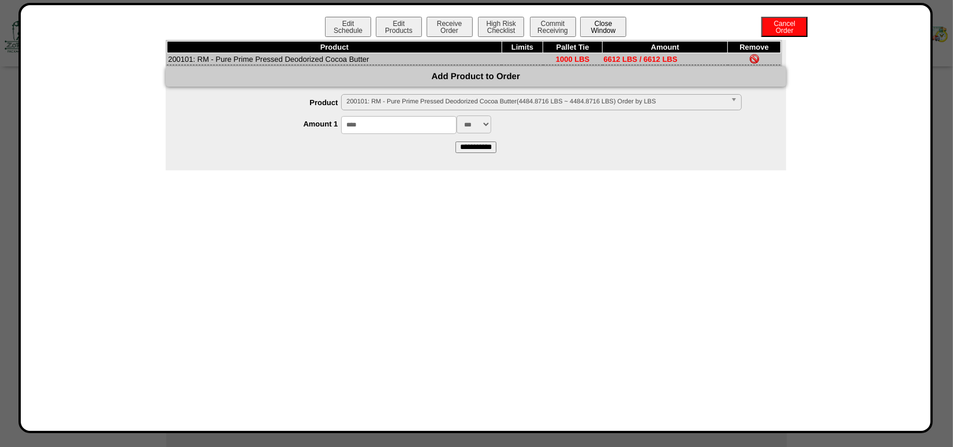
click at [612, 22] on button "Close Window" at bounding box center [603, 27] width 46 height 20
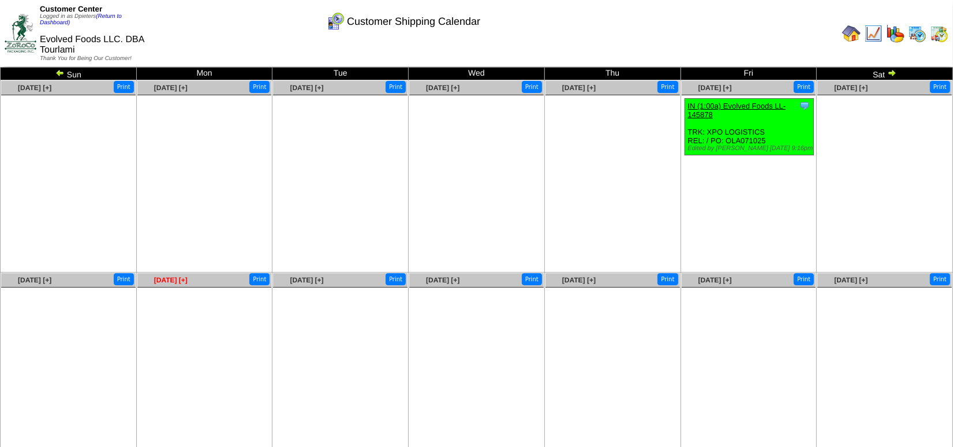
click at [181, 280] on span "Aug 18 [+]" at bounding box center [170, 280] width 33 height 8
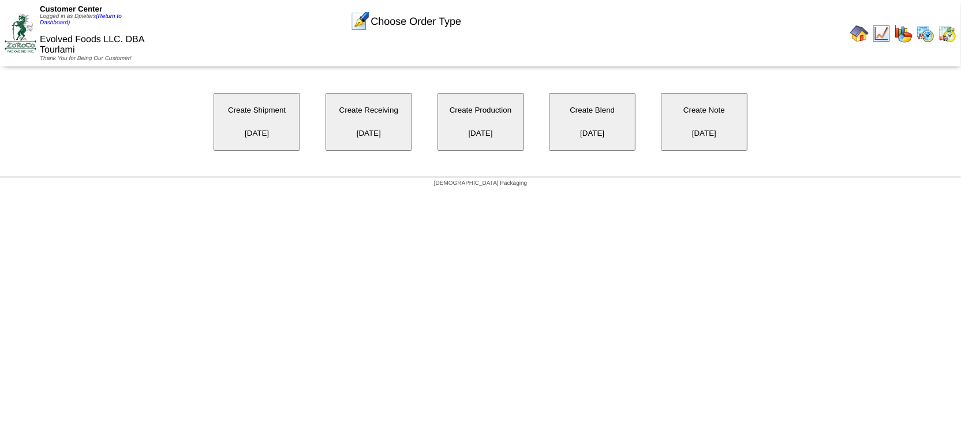
click at [359, 133] on button "Create Receiving [DATE]" at bounding box center [368, 122] width 87 height 58
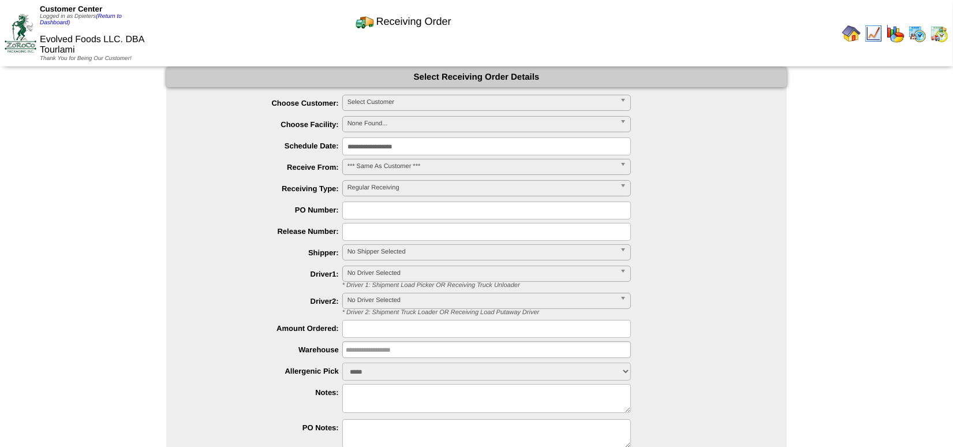
click at [378, 95] on span "Select Customer" at bounding box center [481, 102] width 268 height 14
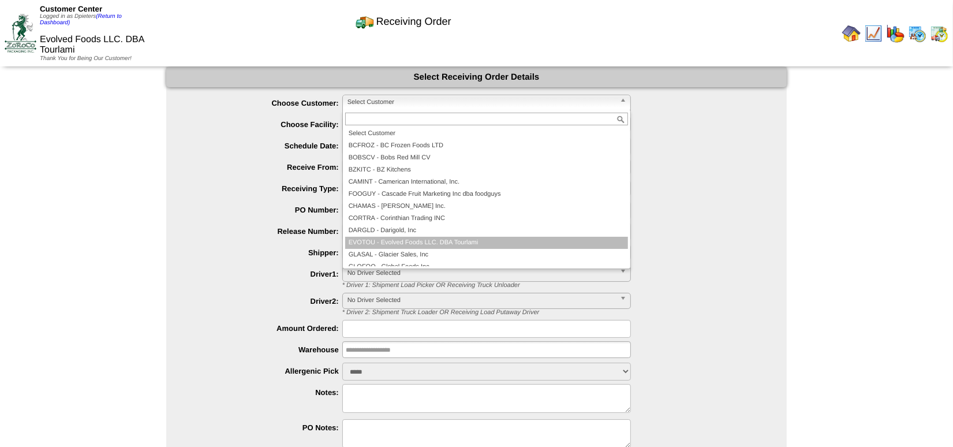
click at [415, 241] on li "EVOTOU - Evolved Foods LLC. DBA Tourlami" at bounding box center [486, 243] width 283 height 12
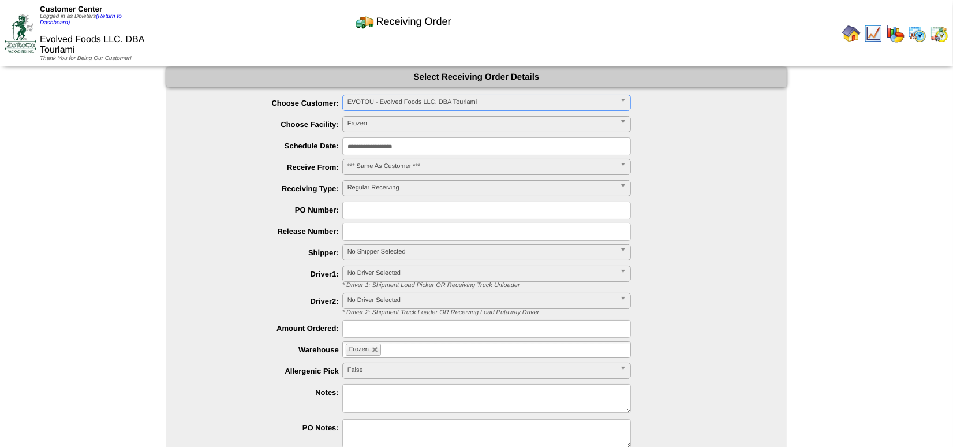
click at [384, 209] on input "text" at bounding box center [486, 210] width 289 height 18
type input "**********"
click at [368, 329] on input "text" at bounding box center [486, 329] width 289 height 18
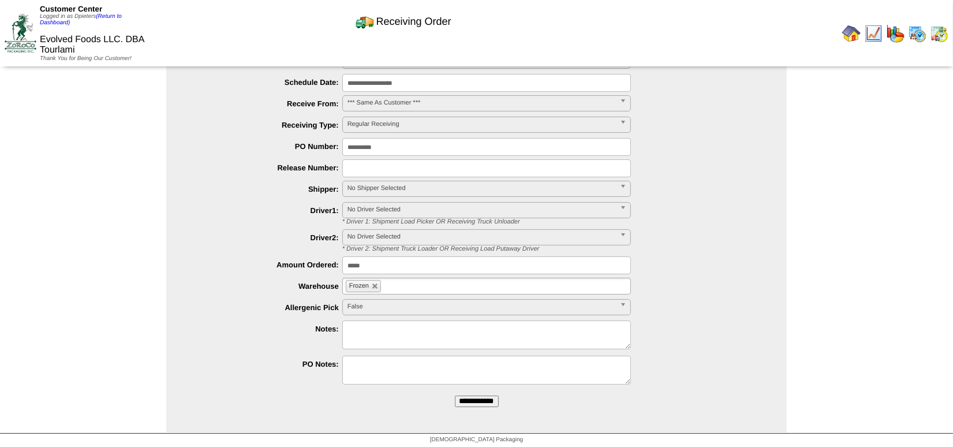
scroll to position [64, 0]
type input "*****"
click at [488, 403] on input "**********" at bounding box center [477, 401] width 44 height 12
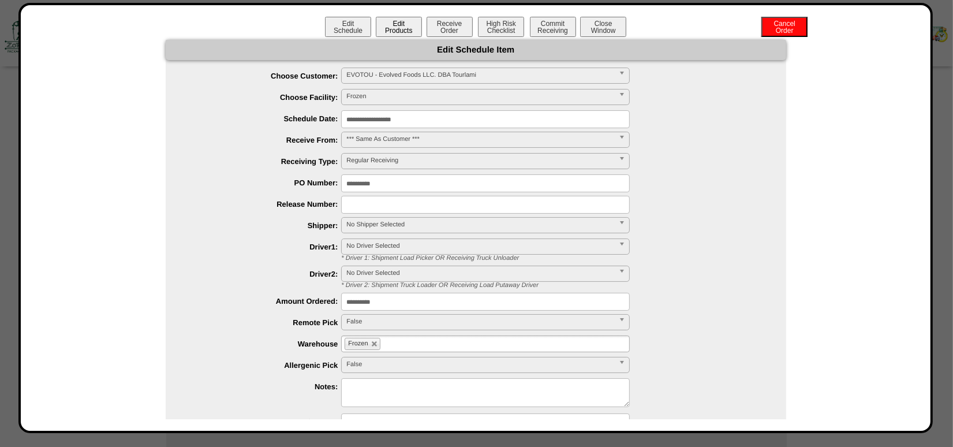
click at [399, 21] on button "Edit Products" at bounding box center [399, 27] width 46 height 20
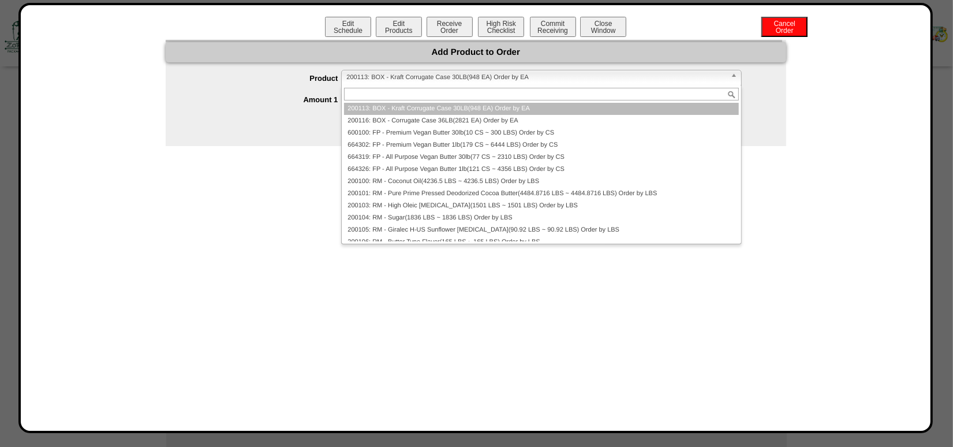
click at [384, 76] on span "200113: BOX - Kraft Corrugate Case 30LB(948 EA) Order by EA" at bounding box center [535, 77] width 379 height 14
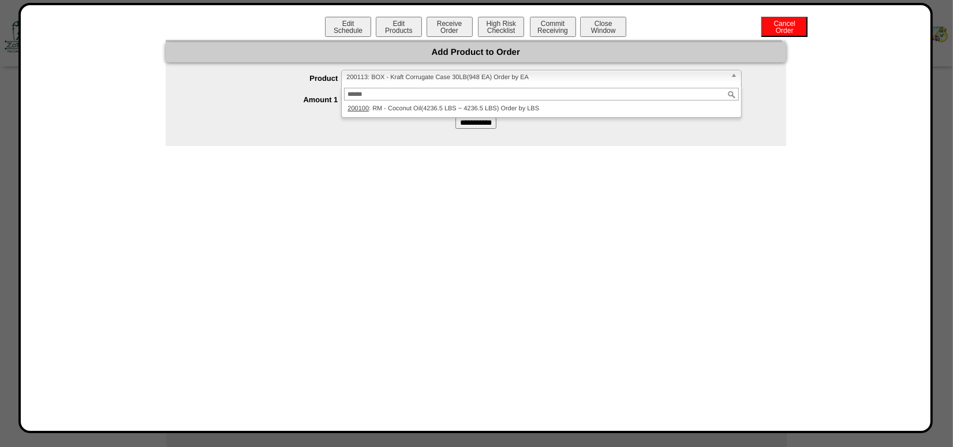
type input "******"
click at [387, 102] on div "******" at bounding box center [541, 93] width 399 height 17
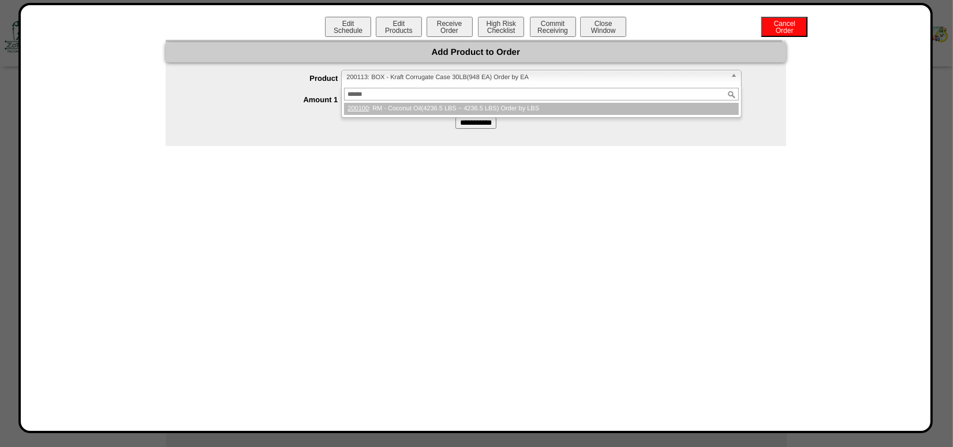
click at [388, 107] on li "200100 : RM - Coconut Oil(4236.5 LBS ~ 4236.5 LBS) Order by LBS" at bounding box center [541, 109] width 394 height 12
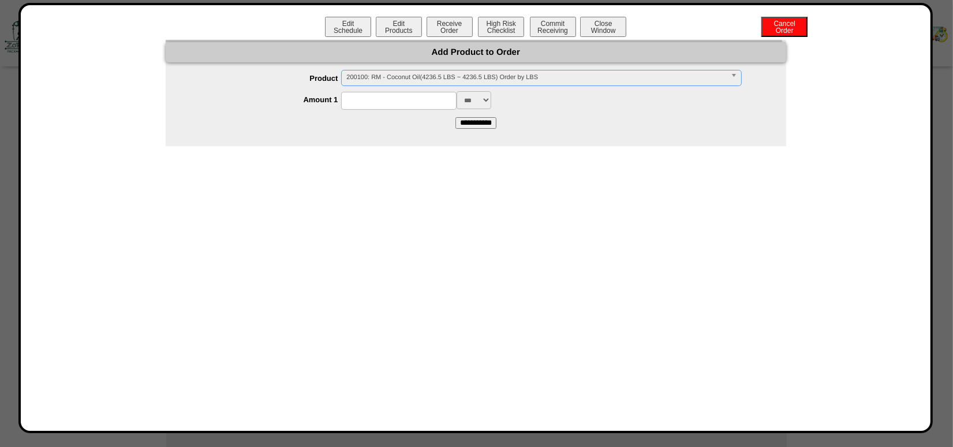
click at [388, 106] on input at bounding box center [398, 101] width 115 height 18
type input "*****"
click at [464, 123] on input "**********" at bounding box center [475, 123] width 41 height 12
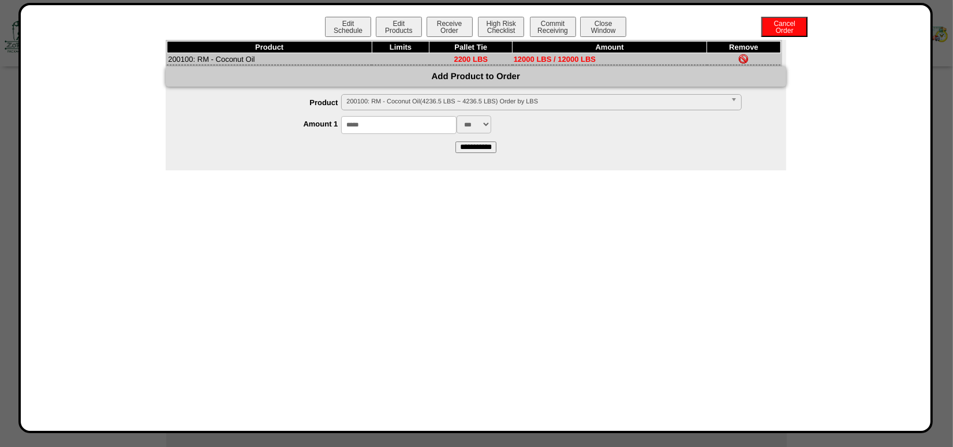
click at [358, 107] on span "200100: RM - Coconut Oil(4236.5 LBS ~ 4236.5 LBS) Order by LBS" at bounding box center [535, 102] width 379 height 14
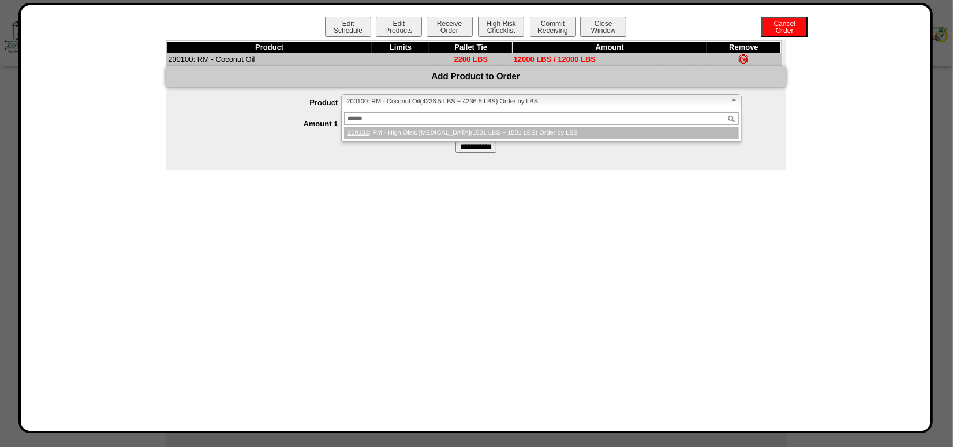
type input "******"
click at [395, 136] on li "200103 : RM - High Oleic Safflower Oil(1501 LBS ~ 1501 LBS) Order by LBS" at bounding box center [541, 133] width 394 height 12
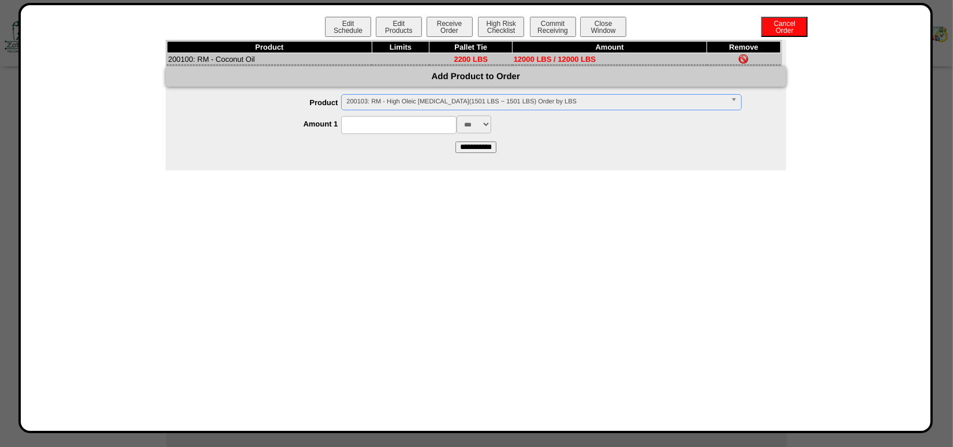
click at [389, 125] on input at bounding box center [398, 125] width 115 height 18
type input "****"
click at [346, 156] on div "Product Limits Pallet Tie Amount Remove 200100: RM - Coconut Oil 2200 LBS 12000…" at bounding box center [476, 105] width 620 height 130
click at [482, 145] on input "**********" at bounding box center [475, 147] width 41 height 12
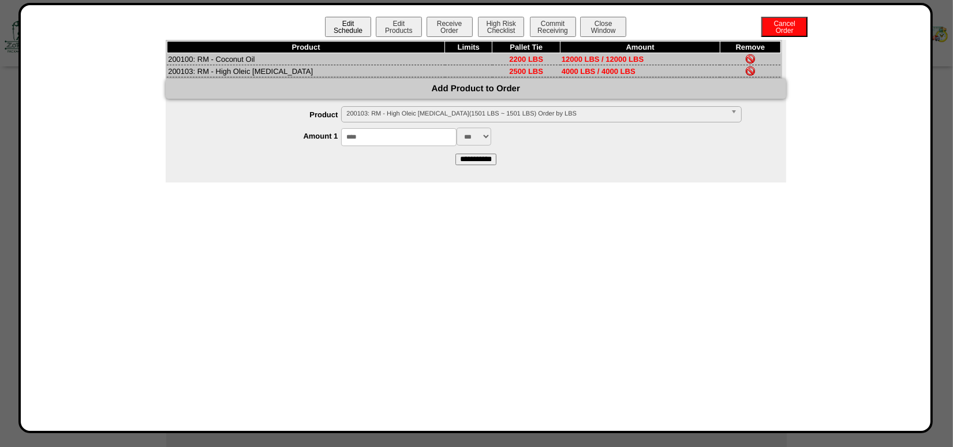
click at [344, 28] on button "Edit Schedule" at bounding box center [348, 27] width 46 height 20
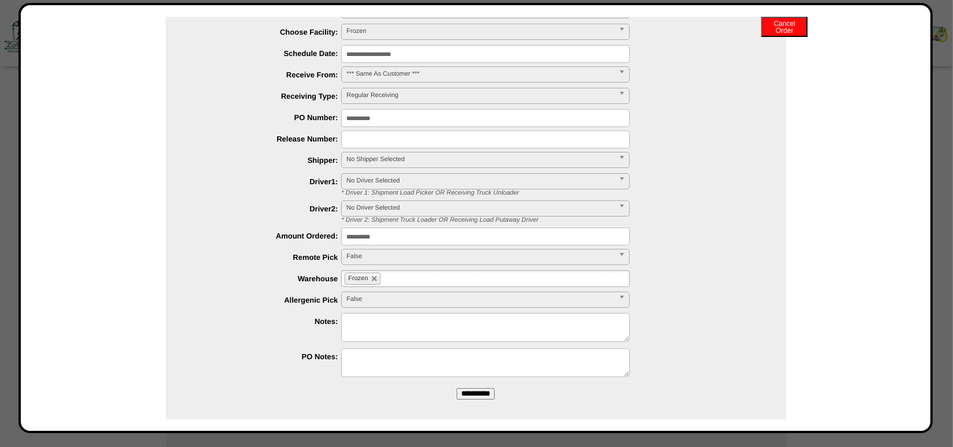
scroll to position [71, 0]
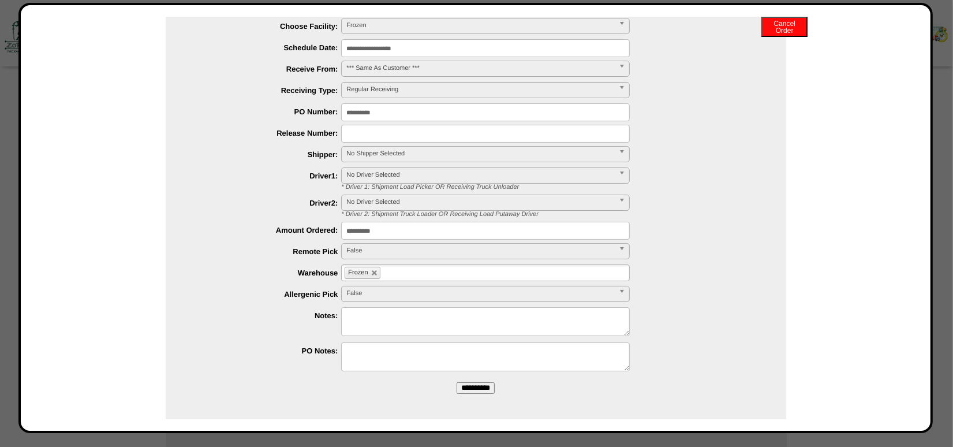
click at [480, 389] on input "**********" at bounding box center [475, 388] width 38 height 12
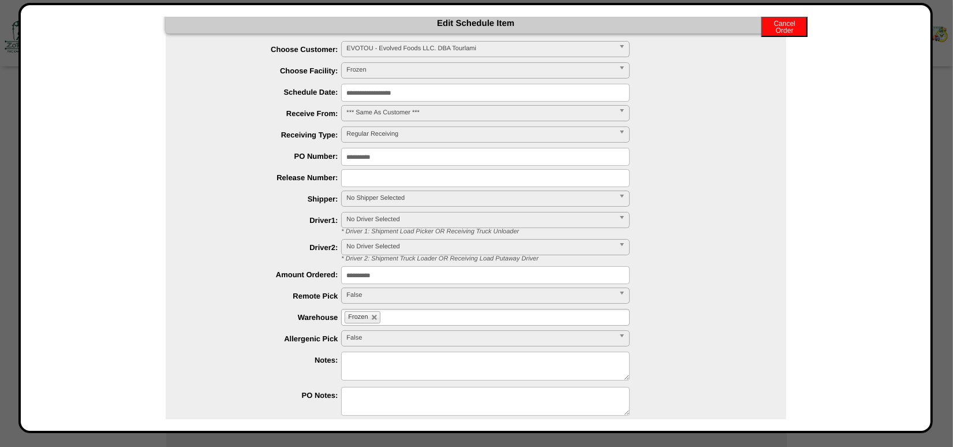
scroll to position [0, 0]
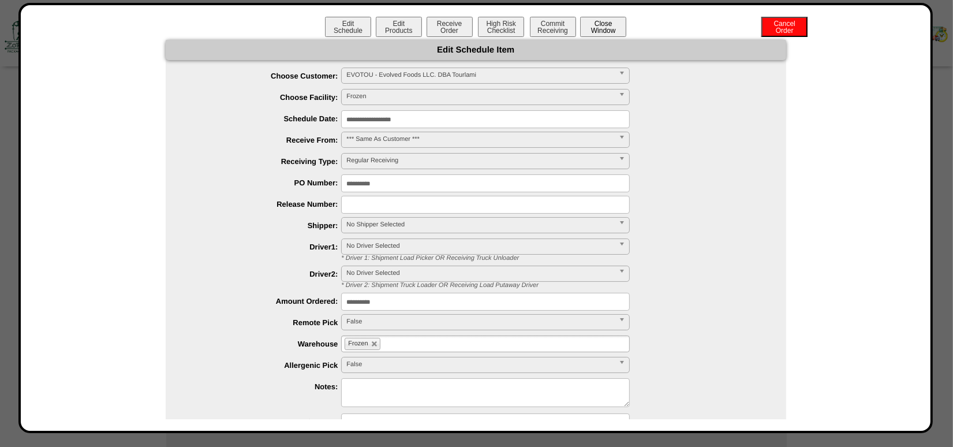
click at [608, 31] on button "Close Window" at bounding box center [603, 27] width 46 height 20
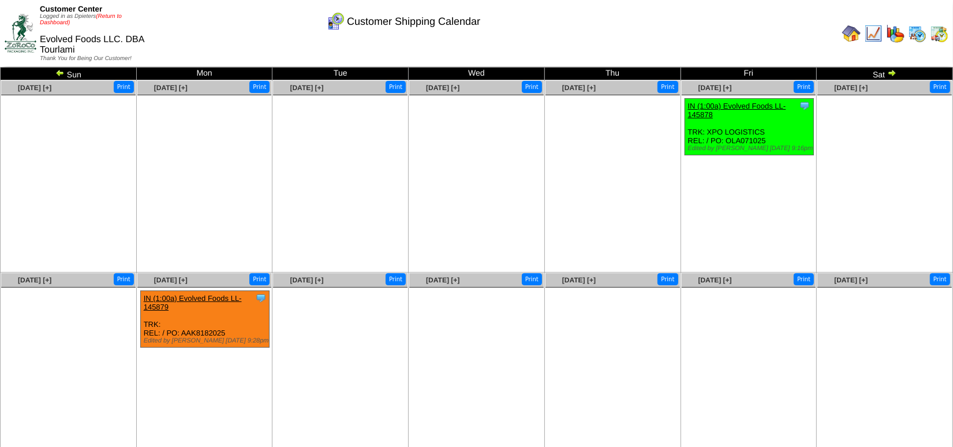
click at [108, 17] on link "(Return to Dashboard)" at bounding box center [81, 19] width 82 height 13
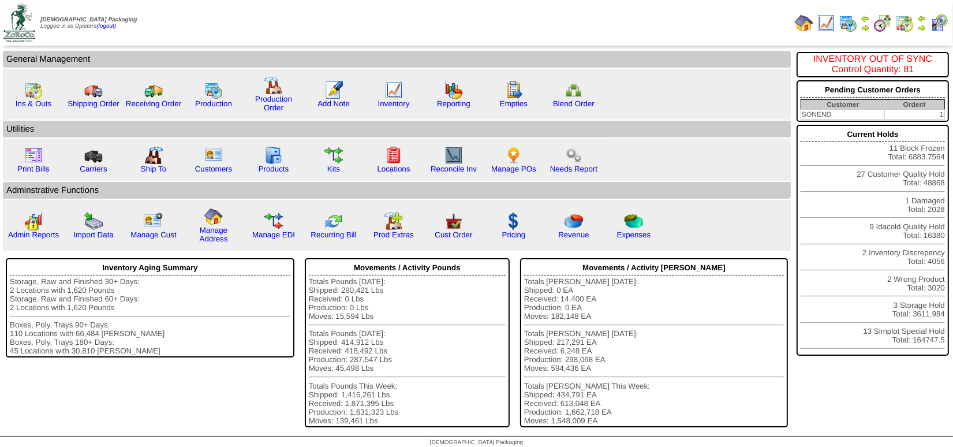
click at [923, 29] on img at bounding box center [921, 27] width 9 height 9
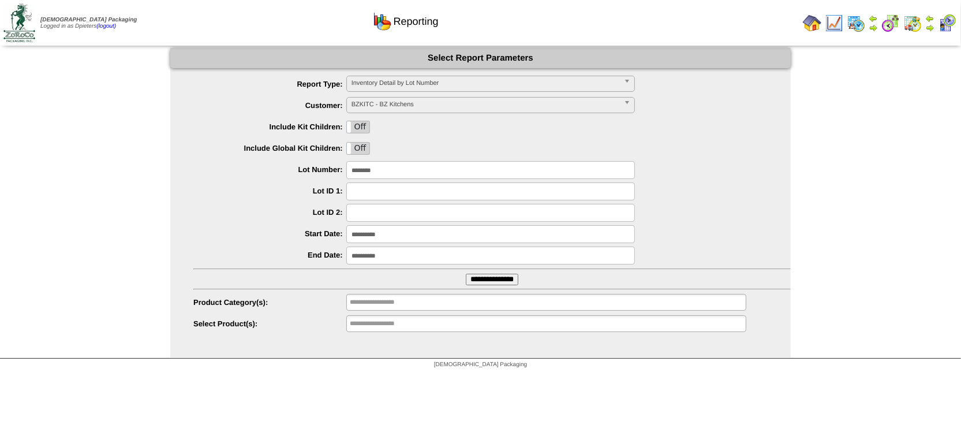
click at [805, 21] on img at bounding box center [812, 23] width 18 height 18
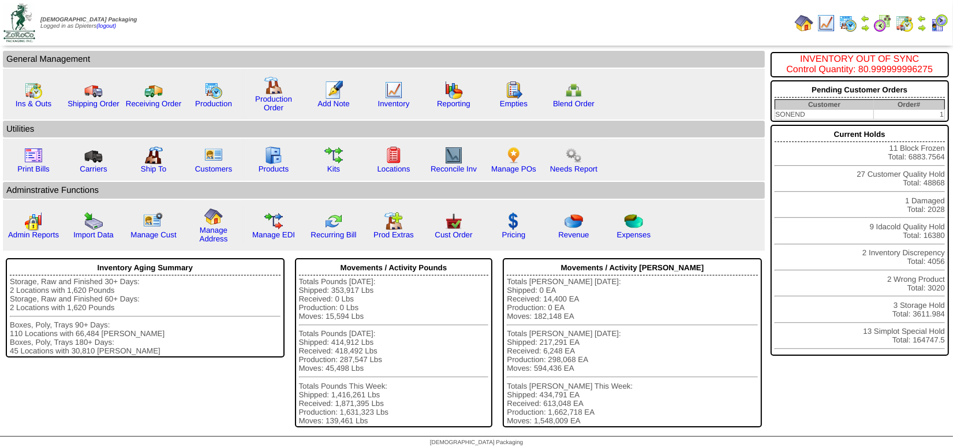
click at [866, 31] on img at bounding box center [864, 27] width 9 height 9
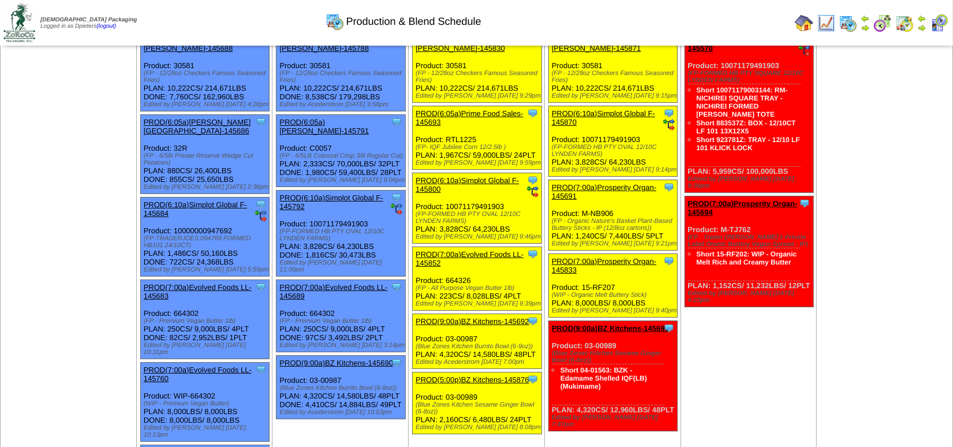
scroll to position [104, 0]
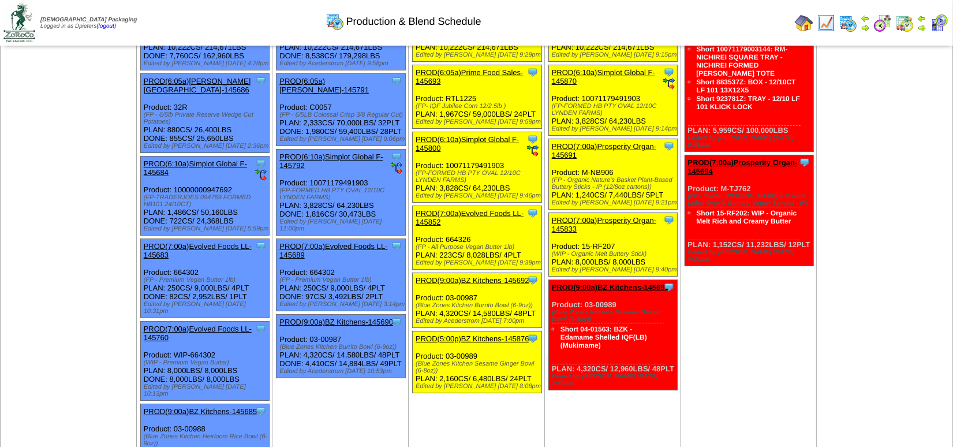
click at [350, 317] on link "PROD(9:00a)BZ Kitchens-145690" at bounding box center [336, 321] width 114 height 9
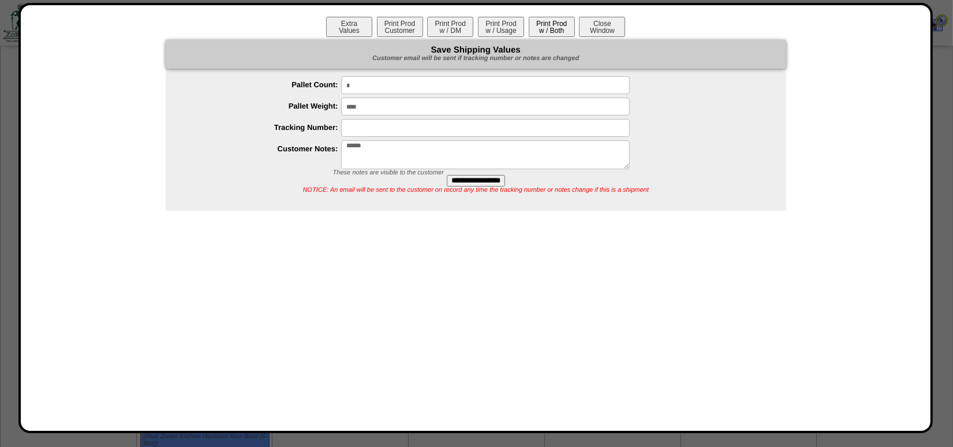
click at [557, 21] on button "Print Prod w / Both" at bounding box center [552, 27] width 46 height 20
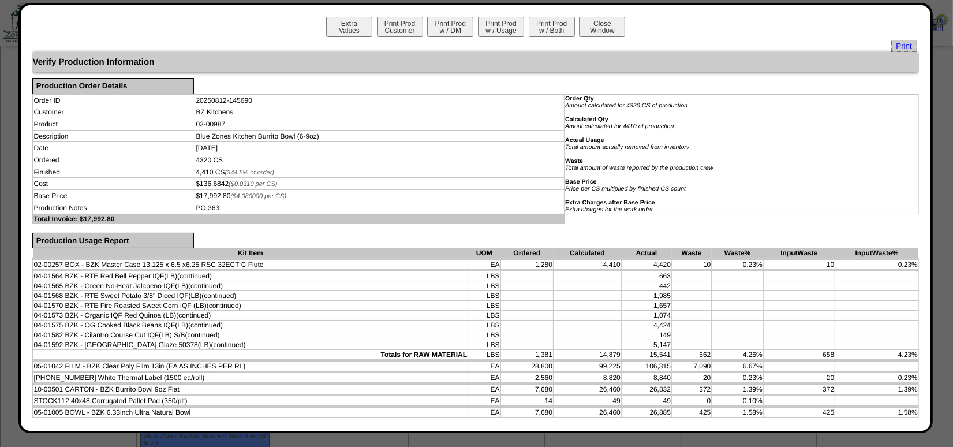
click at [602, 25] on button "Close Window" at bounding box center [602, 27] width 46 height 20
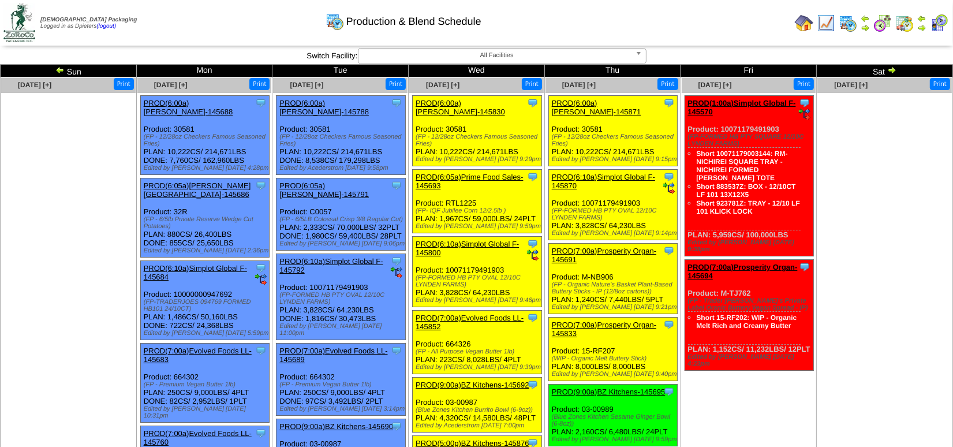
click at [877, 156] on ul at bounding box center [884, 178] width 134 height 173
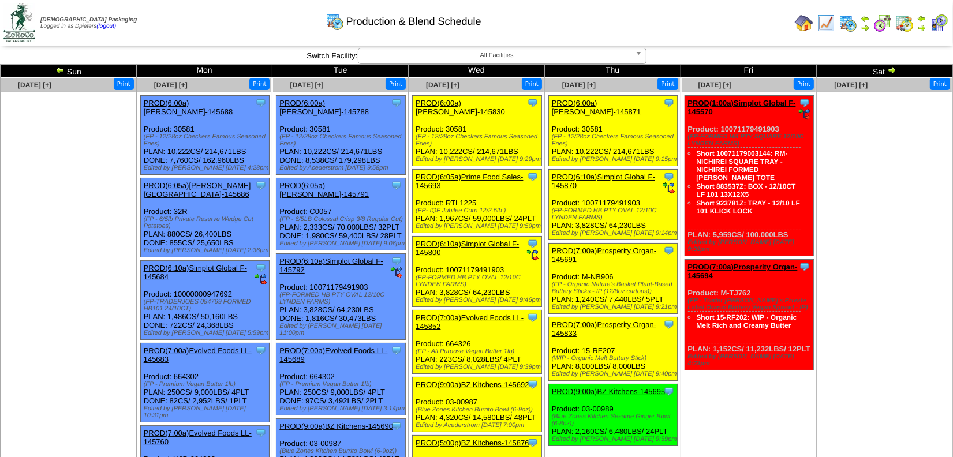
click at [916, 205] on ul at bounding box center [884, 178] width 134 height 173
click at [855, 178] on ul at bounding box center [884, 178] width 134 height 173
click at [60, 66] on img at bounding box center [59, 69] width 9 height 9
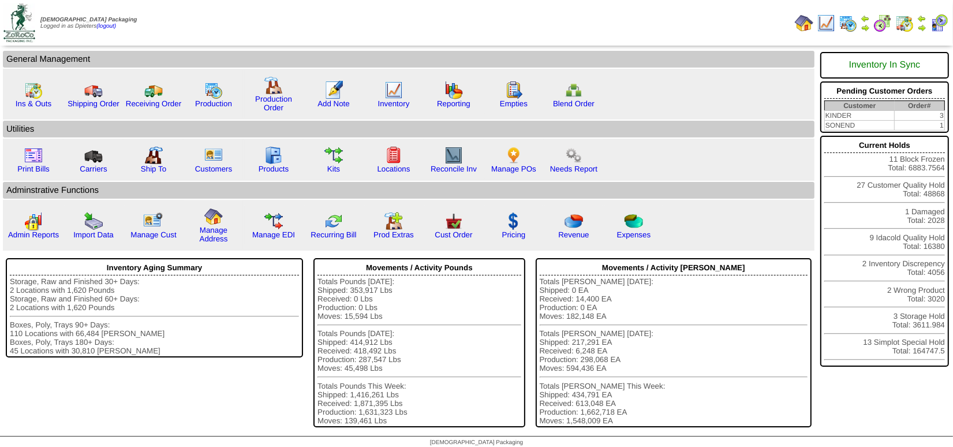
click at [919, 24] on img at bounding box center [921, 27] width 9 height 9
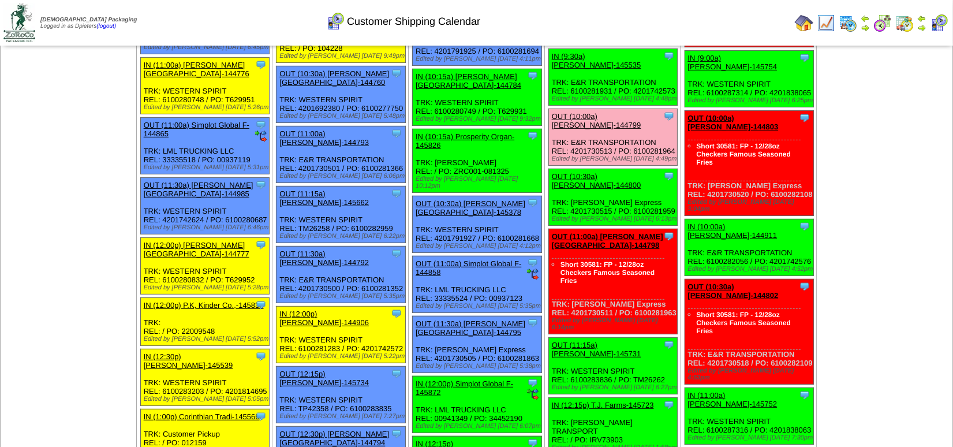
scroll to position [472, 0]
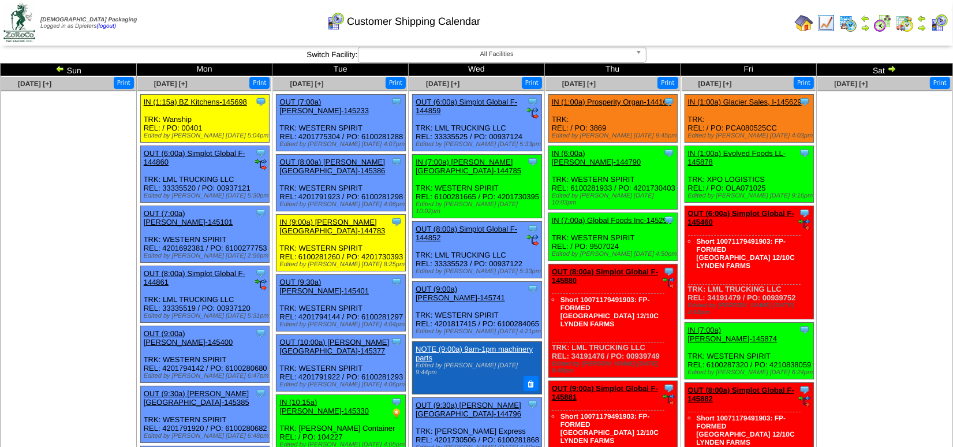
scroll to position [0, 0]
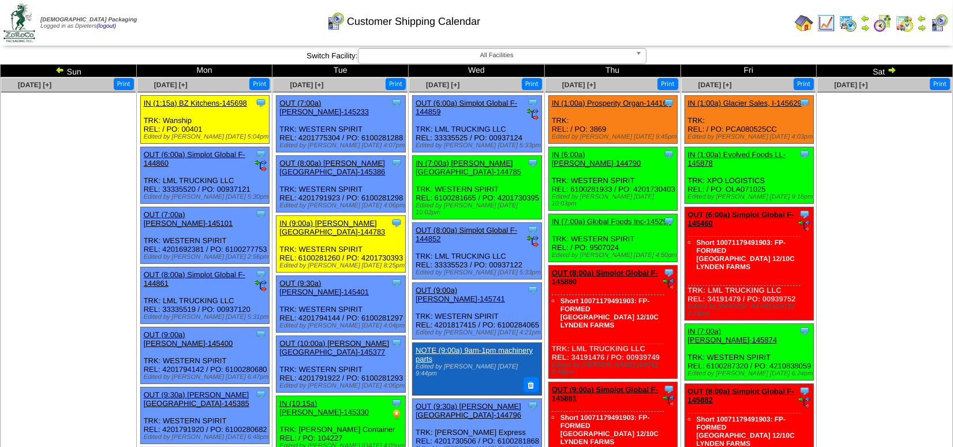
click at [825, 24] on img at bounding box center [826, 23] width 18 height 18
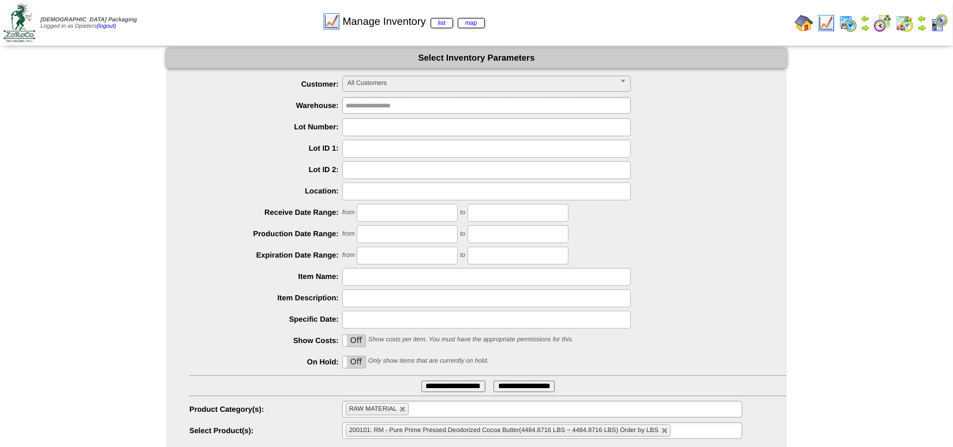
click at [447, 387] on input "**********" at bounding box center [453, 386] width 64 height 12
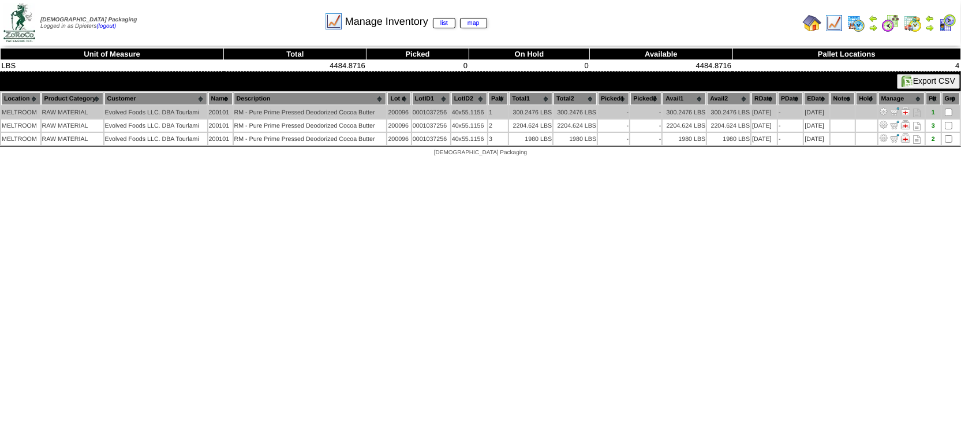
click at [882, 108] on img at bounding box center [883, 111] width 9 height 9
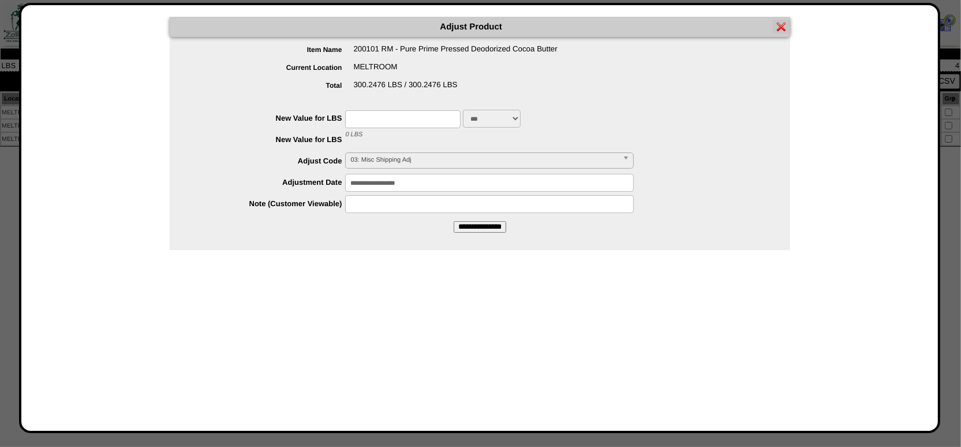
click at [781, 26] on img at bounding box center [781, 26] width 9 height 9
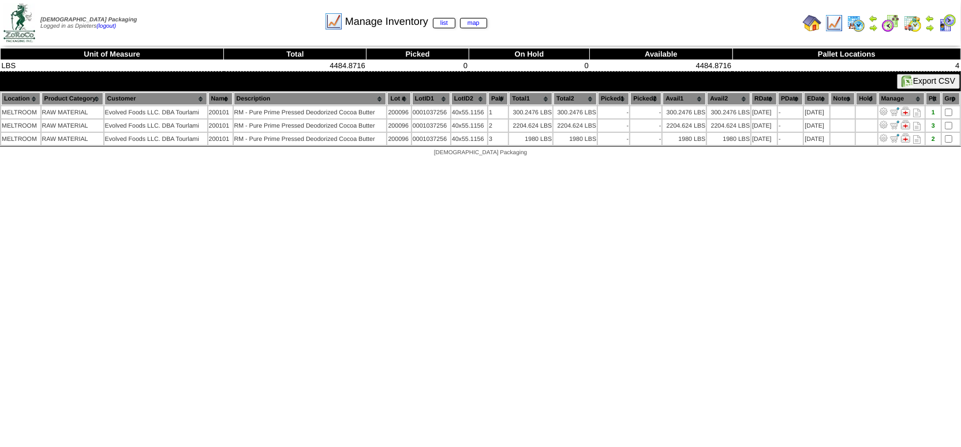
click at [814, 14] on img at bounding box center [812, 23] width 18 height 18
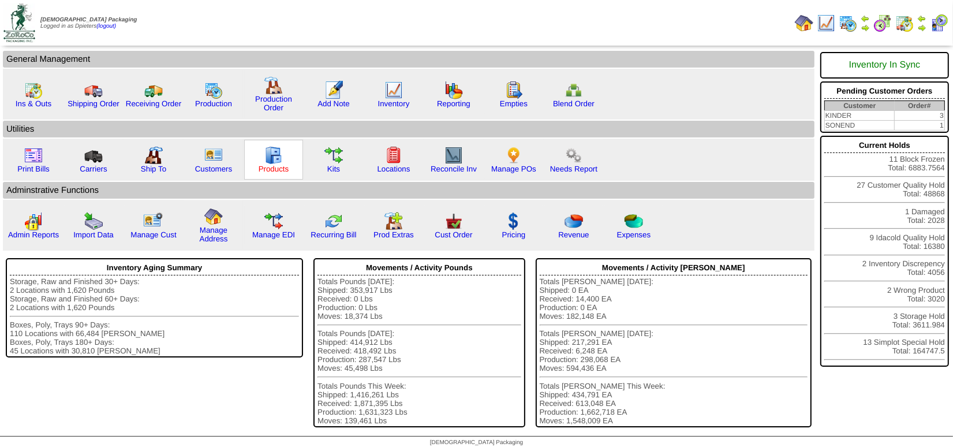
click at [269, 164] on link "Products" at bounding box center [274, 168] width 31 height 9
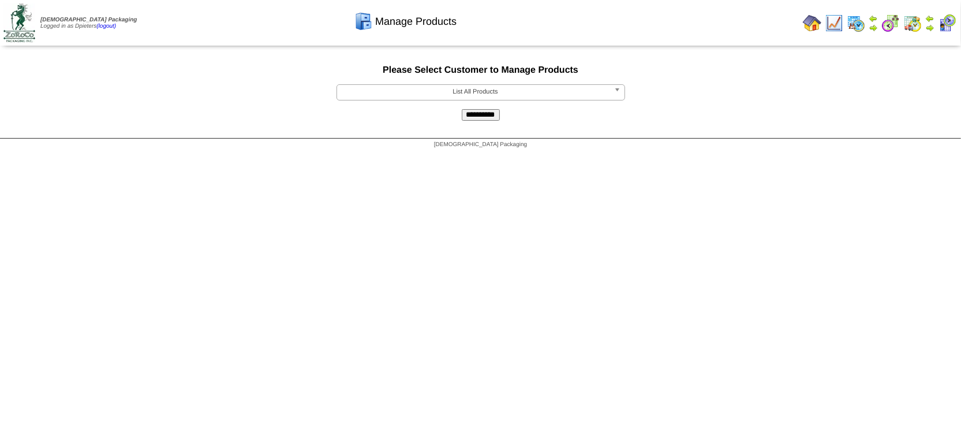
click at [480, 121] on input "**********" at bounding box center [481, 115] width 38 height 12
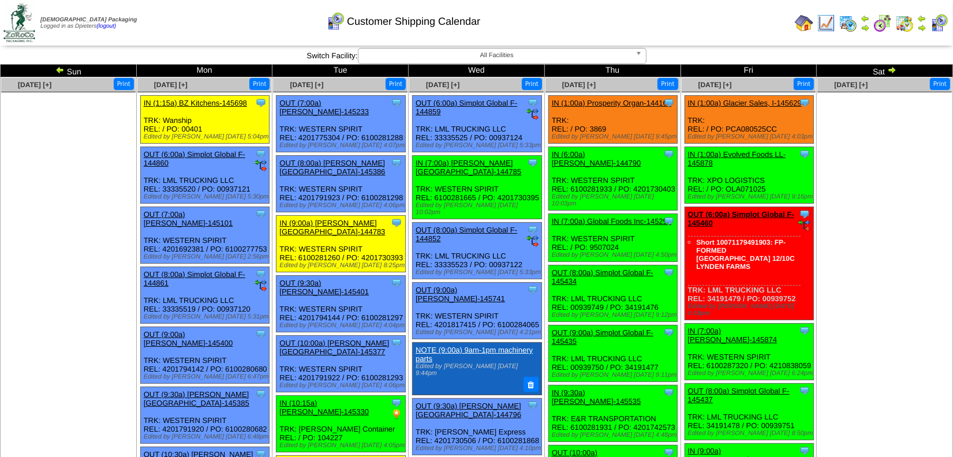
click at [59, 65] on img at bounding box center [59, 69] width 9 height 9
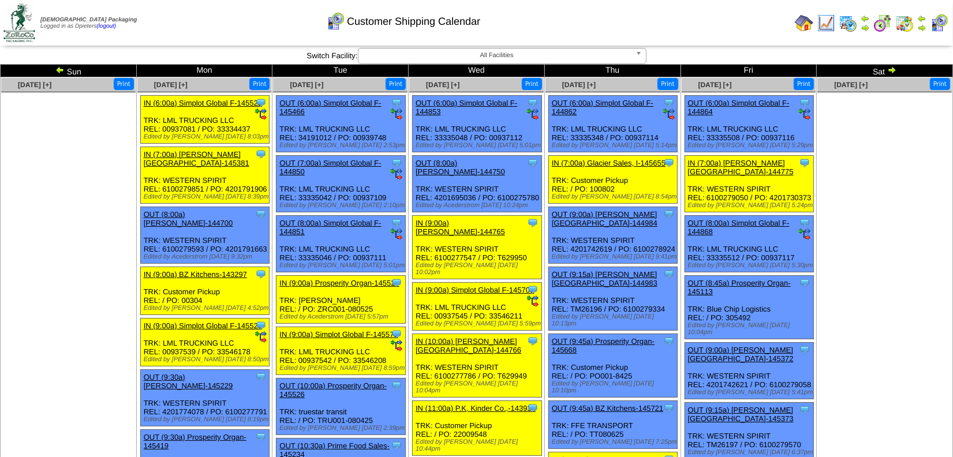
click at [797, 27] on img at bounding box center [804, 23] width 18 height 18
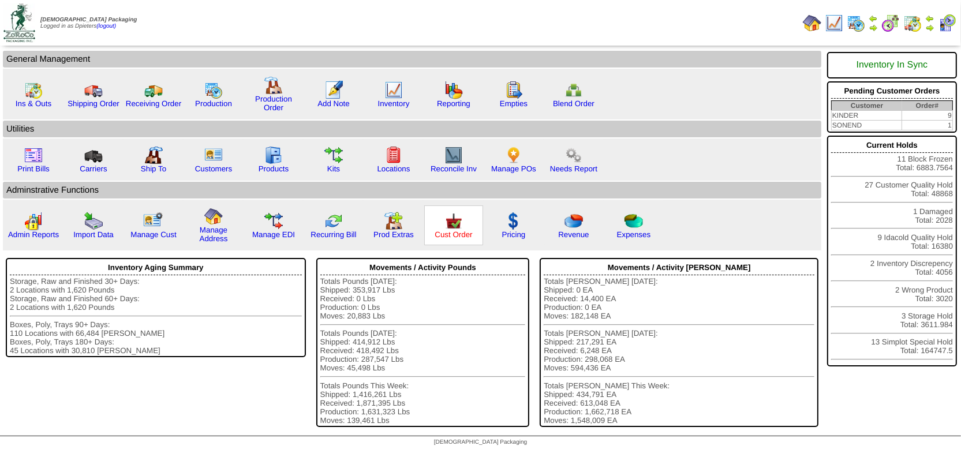
click at [459, 231] on link "Cust Order" at bounding box center [454, 234] width 38 height 9
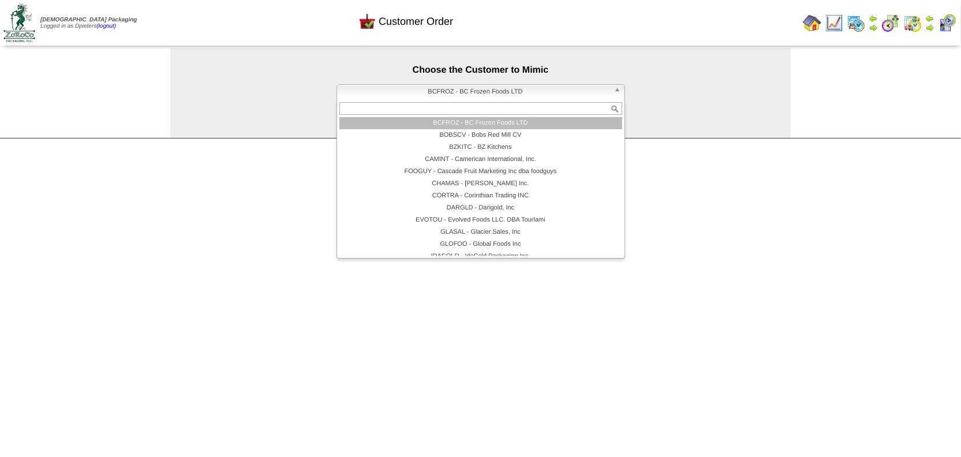
click at [440, 95] on span "BCFROZ - BC Frozen Foods LTD" at bounding box center [476, 92] width 268 height 14
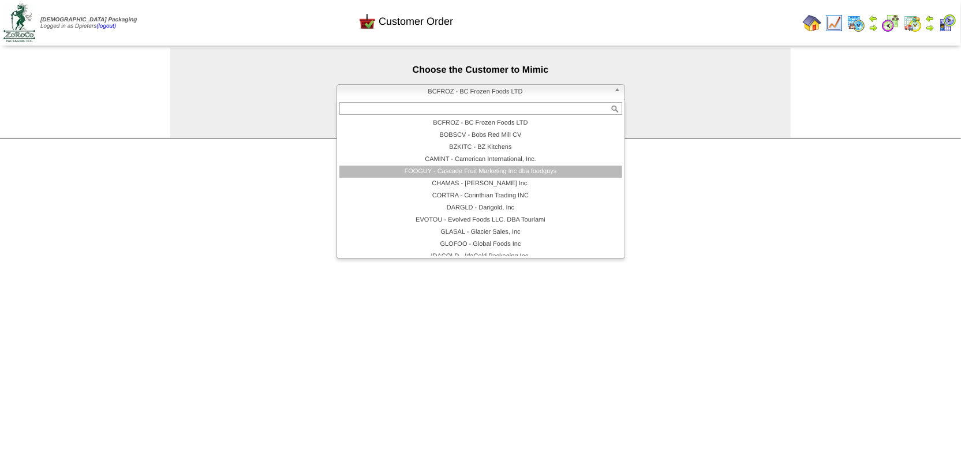
scroll to position [91, 0]
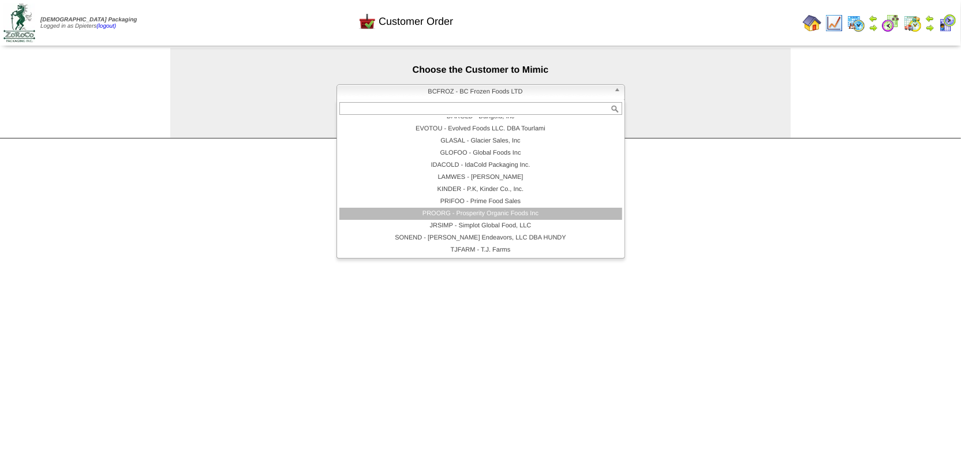
click at [466, 211] on li "PROORG - Prosperity Organic Foods Inc" at bounding box center [480, 214] width 283 height 12
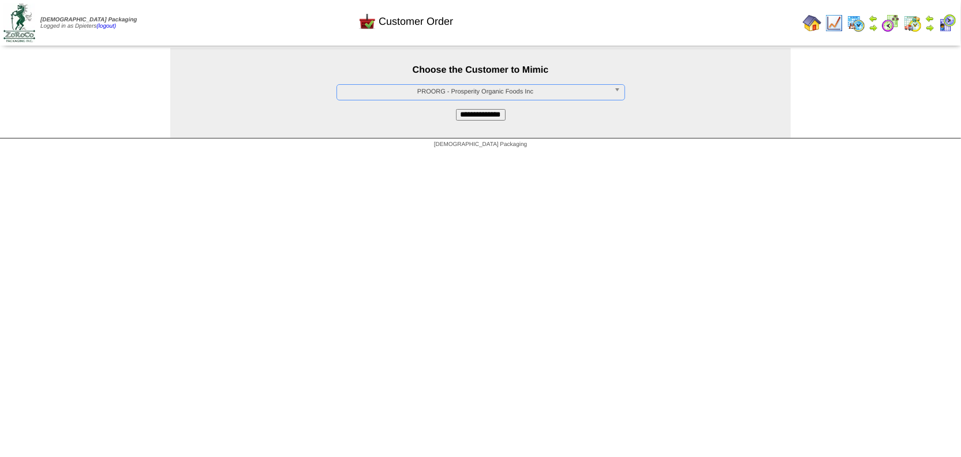
click at [481, 121] on div "**********" at bounding box center [480, 93] width 620 height 90
click at [481, 114] on input "**********" at bounding box center [481, 115] width 50 height 12
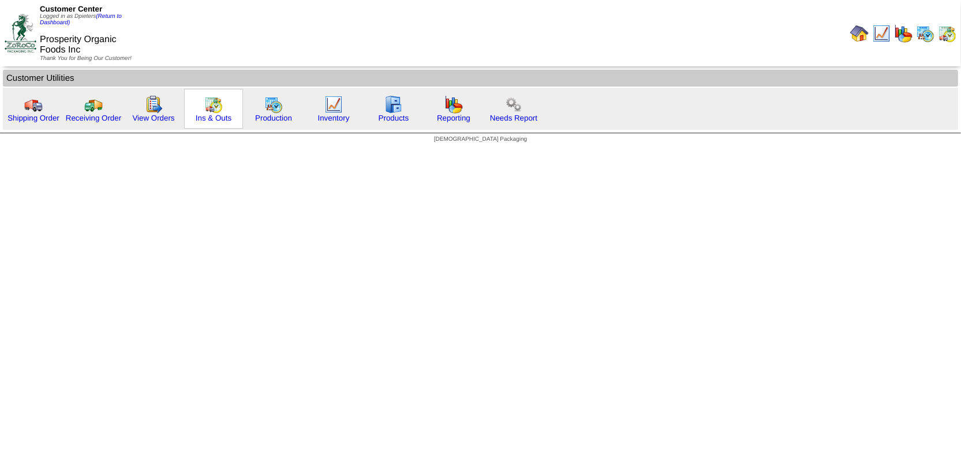
click at [204, 103] on img at bounding box center [213, 104] width 18 height 18
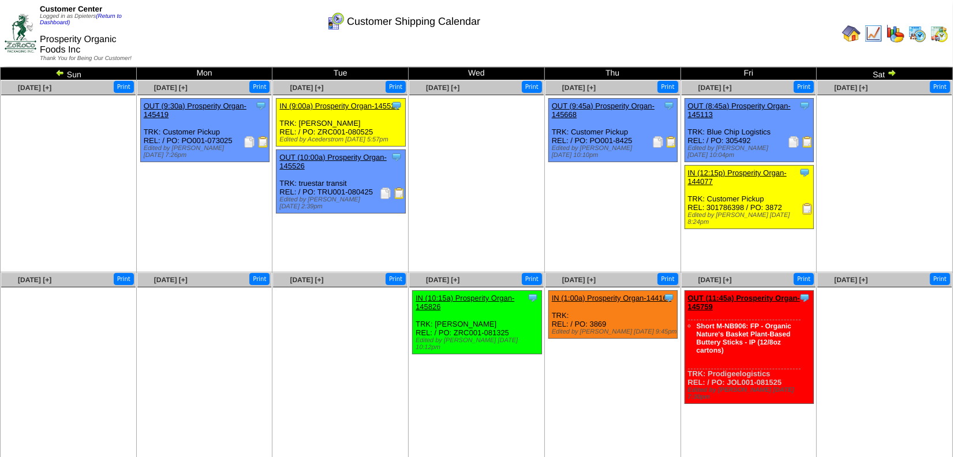
drag, startPoint x: 510, startPoint y: 329, endPoint x: 452, endPoint y: 329, distance: 57.1
click at [452, 329] on div "Clone Item IN (10:15a) Prosperity Organ-145826 Prosperity Organic Foods Inc Sch…" at bounding box center [477, 322] width 129 height 63
copy div "ZRC001-081325"
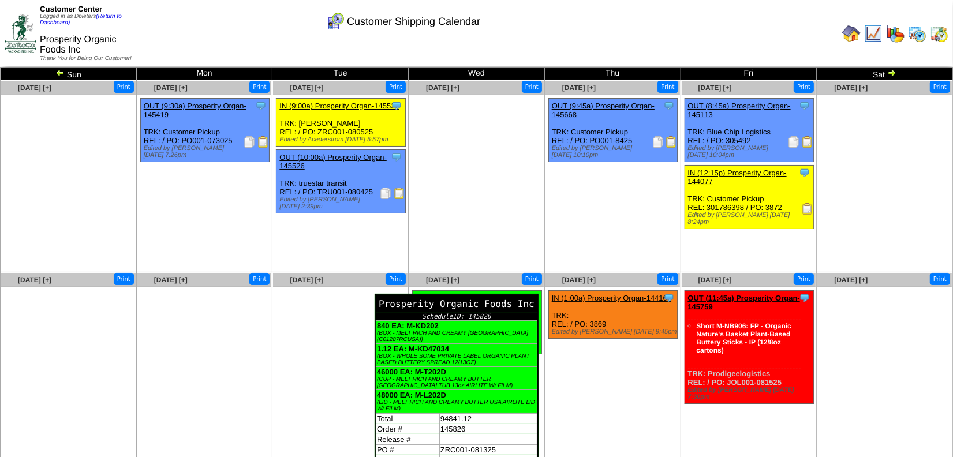
scroll to position [23, 0]
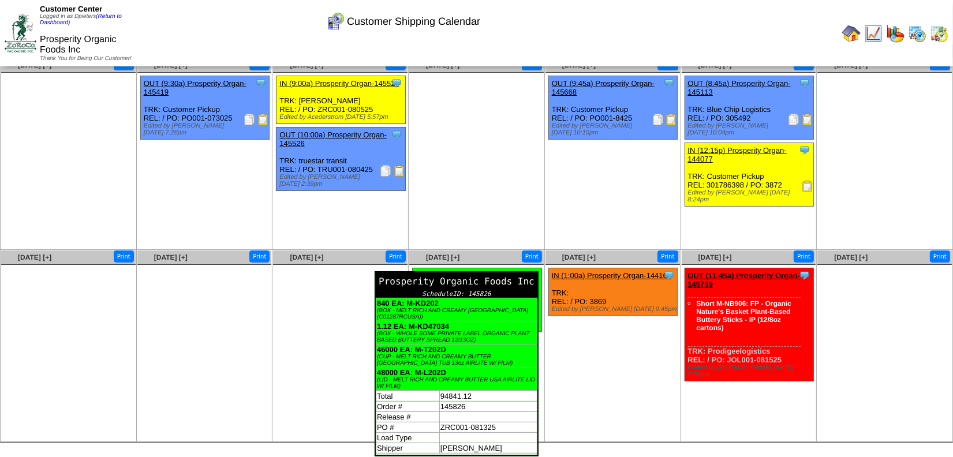
drag, startPoint x: 433, startPoint y: 302, endPoint x: 414, endPoint y: 301, distance: 19.6
click at [414, 301] on b "840 EA: M-KD202" at bounding box center [408, 303] width 62 height 9
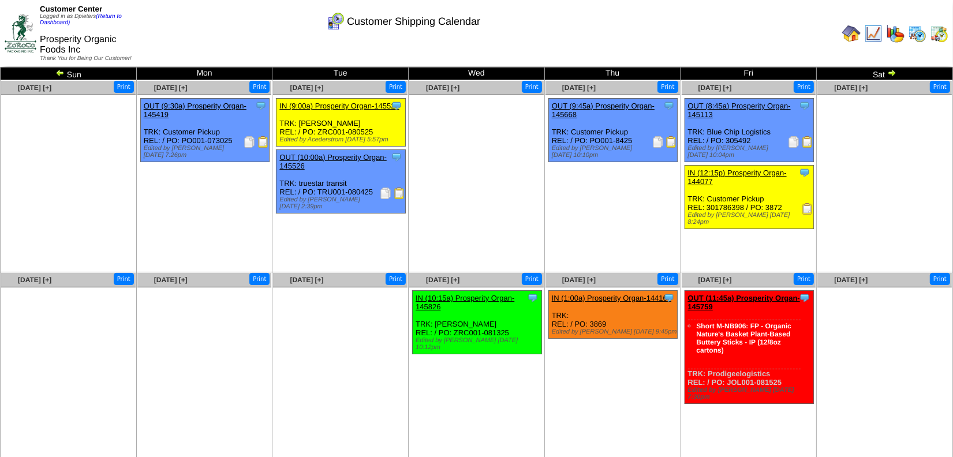
drag, startPoint x: 574, startPoint y: 369, endPoint x: 545, endPoint y: 341, distance: 40.4
click at [573, 369] on ul "Clone Item IN (1:00a) Prosperity Organ-144167 Prosperity Organic Foods Inc Sche…" at bounding box center [612, 376] width 134 height 173
click at [451, 295] on link "IN (10:15a) Prosperity Organ-145826" at bounding box center [464, 302] width 99 height 17
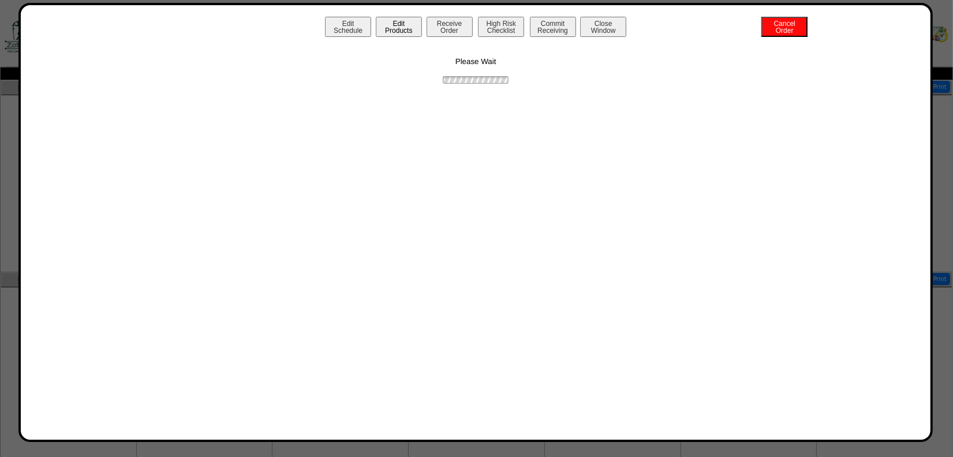
click at [389, 20] on button "Edit Products" at bounding box center [399, 27] width 46 height 20
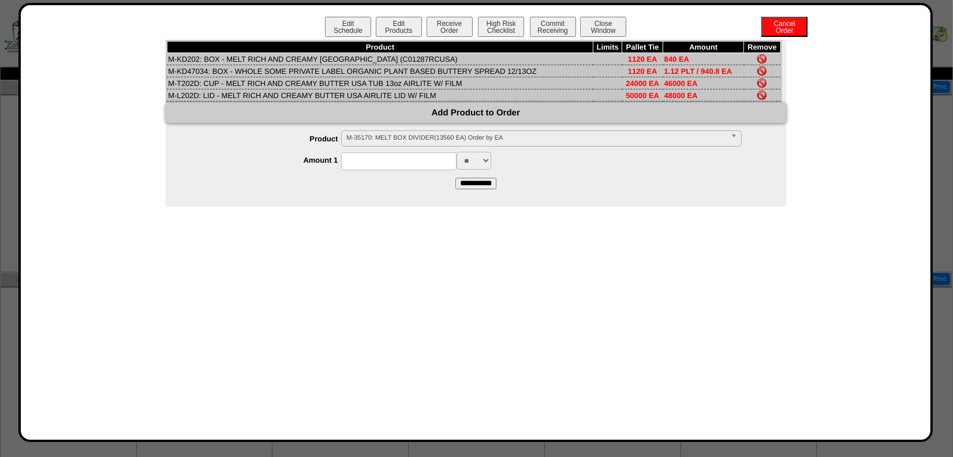
drag, startPoint x: 407, startPoint y: 55, endPoint x: 204, endPoint y: 56, distance: 202.5
click at [204, 56] on td "M-KD202: BOX - MELT RICH AND CREAMY USA (C01287RCUSA)" at bounding box center [380, 59] width 426 height 12
copy td "BOX - MELT RICH AND CREAMY USA (C01287RCUSA)"
click at [207, 68] on td "M-KD47034: BOX - WHOLE SOME PRIVATE LABEL ORGANIC PLANT BASED BUTTERY SPREAD 12…" at bounding box center [380, 71] width 426 height 12
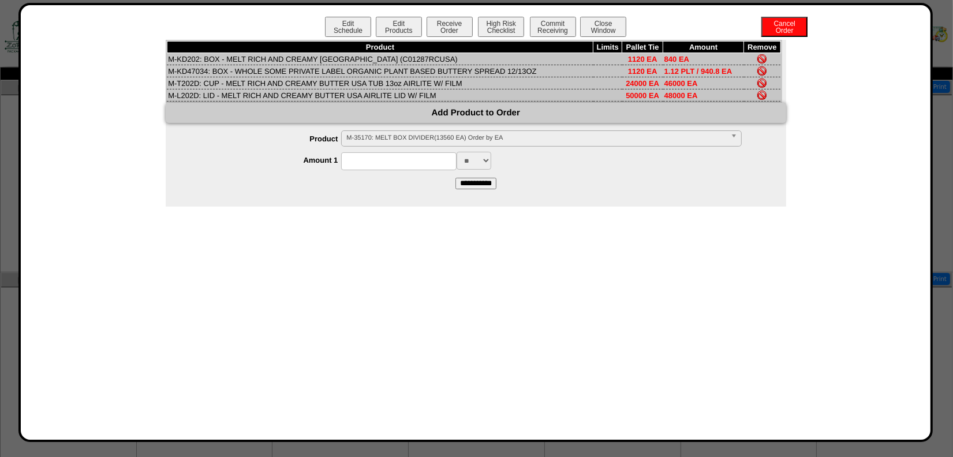
click at [189, 69] on td "M-KD47034: BOX - WHOLE SOME PRIVATE LABEL ORGANIC PLANT BASED BUTTERY SPREAD 12…" at bounding box center [380, 71] width 426 height 12
click at [185, 72] on td "M-KD47034: BOX - WHOLE SOME PRIVATE LABEL ORGANIC PLANT BASED BUTTERY SPREAD 12…" at bounding box center [380, 71] width 426 height 12
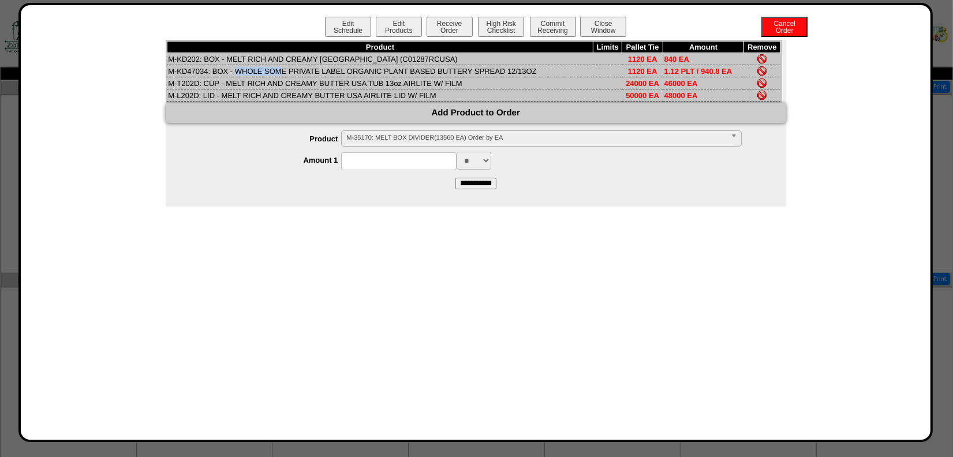
drag, startPoint x: 168, startPoint y: 69, endPoint x: 207, endPoint y: 69, distance: 39.2
click at [207, 69] on td "M-KD47034: BOX - WHOLE SOME PRIVATE LABEL ORGANIC PLANT BASED BUTTERY SPREAD 12…" at bounding box center [380, 71] width 426 height 12
copy td "M-KD47034"
drag, startPoint x: 210, startPoint y: 69, endPoint x: 537, endPoint y: 70, distance: 326.6
click at [537, 70] on td "M-KD47034: BOX - WHOLE SOME PRIVATE LABEL ORGANIC PLANT BASED BUTTERY SPREAD 12…" at bounding box center [380, 71] width 426 height 12
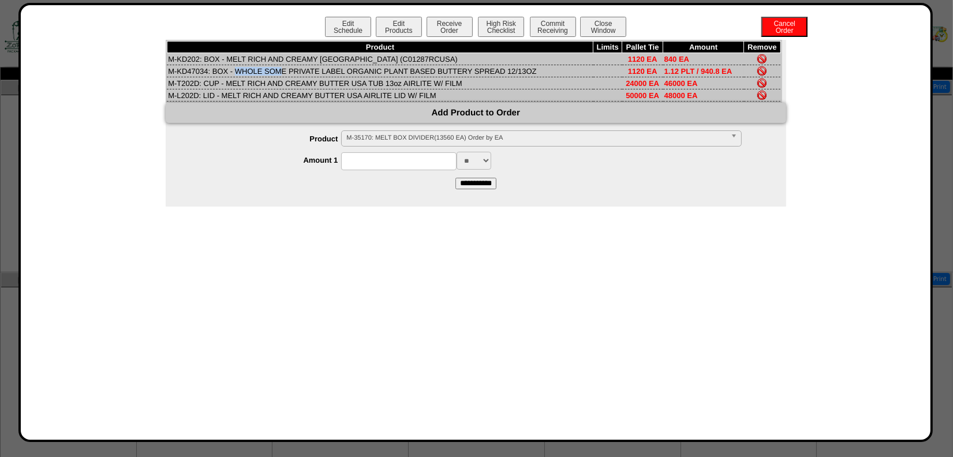
copy td "BOX - WHOLE SOME PRIVATE LABEL ORGANIC PLANT BASED BUTTERY SPREAD 12/13OZ"
drag, startPoint x: 166, startPoint y: 81, endPoint x: 200, endPoint y: 83, distance: 34.1
click at [200, 83] on td "M-T202D: CUP - MELT RICH AND CREAMY BUTTER USA TUB 13oz AIRLITE W/ FILM" at bounding box center [380, 83] width 426 height 12
copy td "M-T202D:"
drag, startPoint x: 204, startPoint y: 82, endPoint x: 463, endPoint y: 84, distance: 259.7
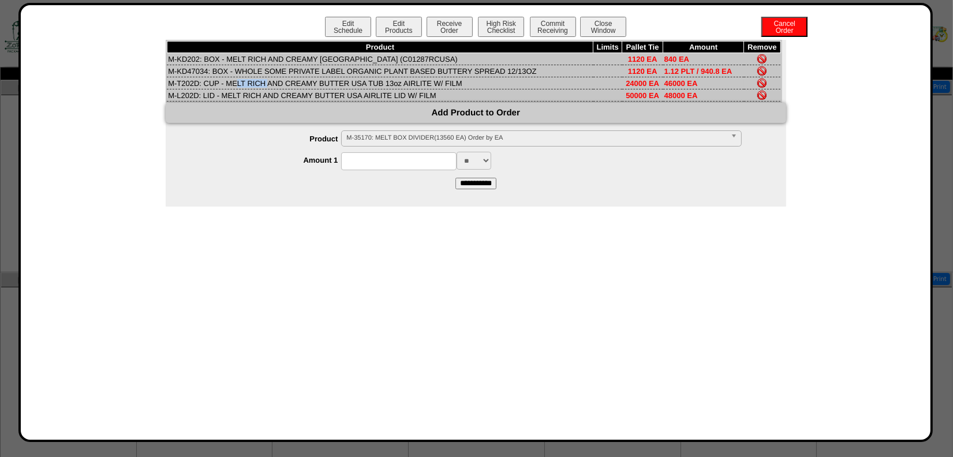
click at [463, 84] on td "M-T202D: CUP - MELT RICH AND CREAMY BUTTER USA TUB 13oz AIRLITE W/ FILM" at bounding box center [380, 83] width 426 height 12
copy td "CUP - MELT RICH AND CREAMY BUTTER USA TUB 13oz AIRLITE W/ FILM"
drag, startPoint x: 168, startPoint y: 96, endPoint x: 196, endPoint y: 93, distance: 28.4
click at [196, 93] on td "M-L202D: LID - MELT RICH AND CREAMY BUTTER USA AIRLITE LID W/ FILM" at bounding box center [380, 95] width 426 height 12
copy td "M-L202D"
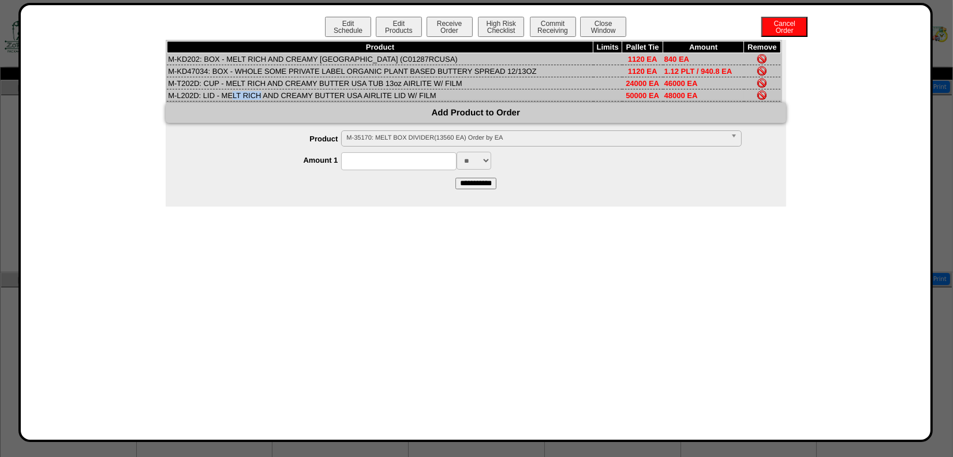
drag, startPoint x: 201, startPoint y: 95, endPoint x: 451, endPoint y: 92, distance: 250.5
click at [451, 92] on td "M-L202D: LID - MELT RICH AND CREAMY BUTTER USA AIRLITE LID W/ FILM" at bounding box center [380, 95] width 426 height 12
copy td "LID - MELT RICH AND CREAMY BUTTER USA AIRLITE LID W/ FILM"
click at [841, 261] on div "Edit Schedule Edit Products Receive Order High Risk Checklist Commit Receiving …" at bounding box center [475, 222] width 886 height 411
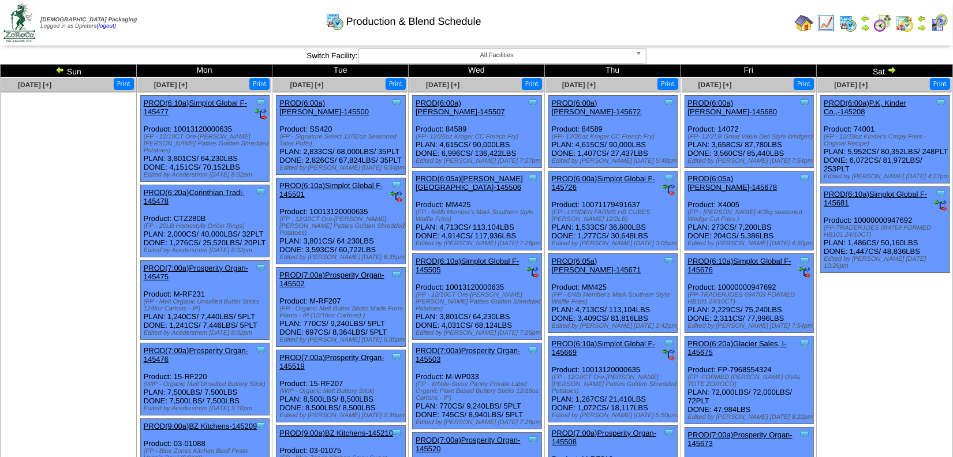
click at [920, 29] on img at bounding box center [921, 27] width 9 height 9
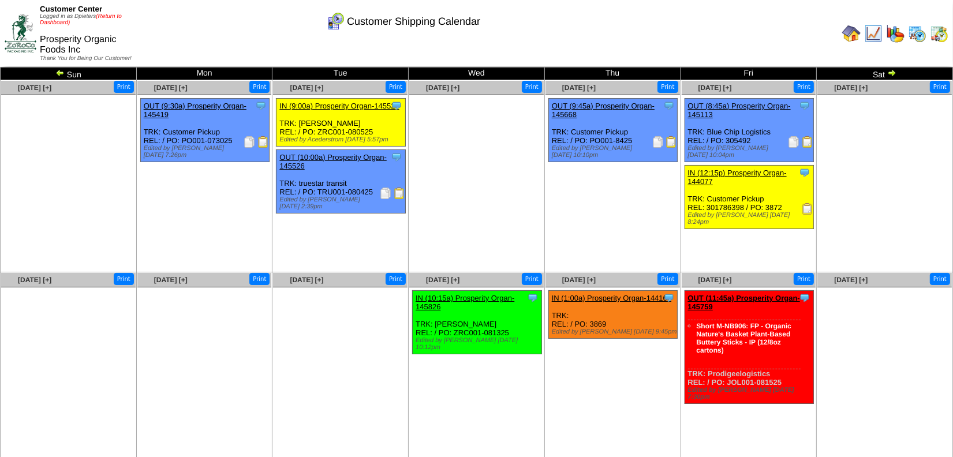
click at [110, 16] on link "(Return to Dashboard)" at bounding box center [81, 19] width 82 height 13
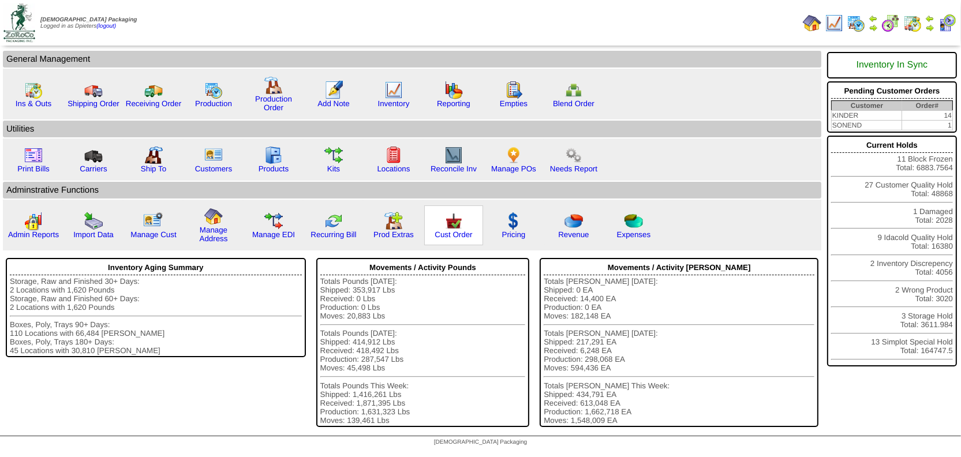
click at [453, 227] on img at bounding box center [453, 221] width 18 height 18
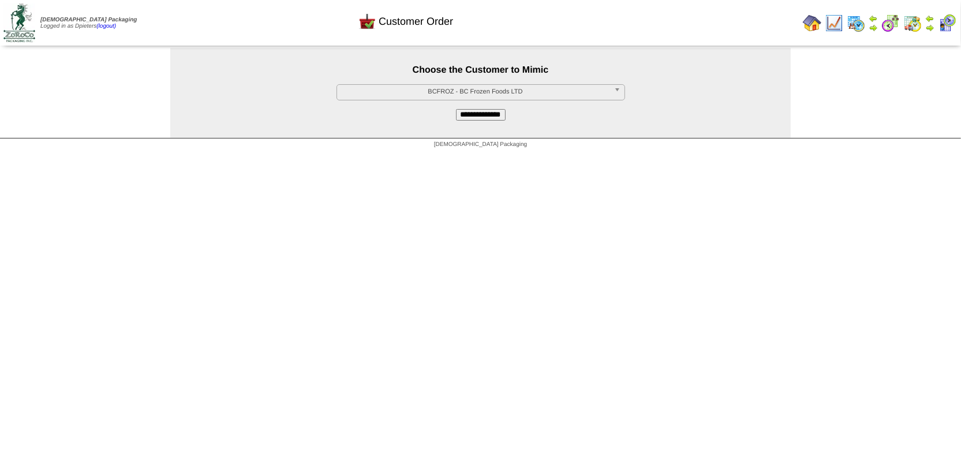
click at [411, 90] on span "BCFROZ - BC Frozen Foods LTD" at bounding box center [476, 92] width 268 height 14
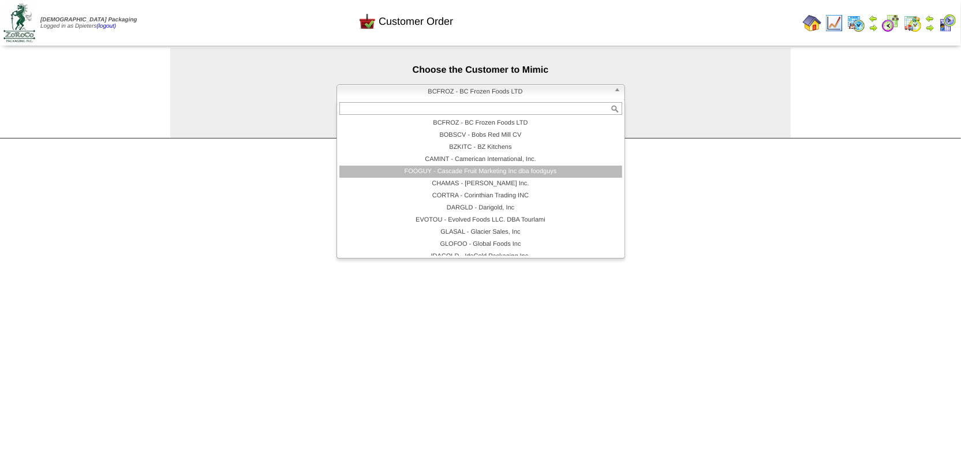
click at [455, 168] on li "FOOGUY - Cascade Fruit Marketing Inc dba foodguys" at bounding box center [480, 172] width 283 height 12
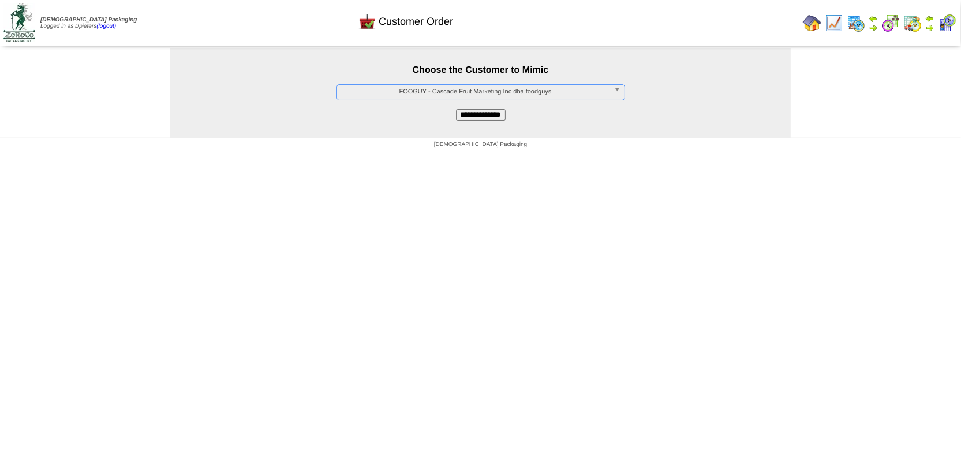
click at [466, 111] on input "**********" at bounding box center [481, 115] width 50 height 12
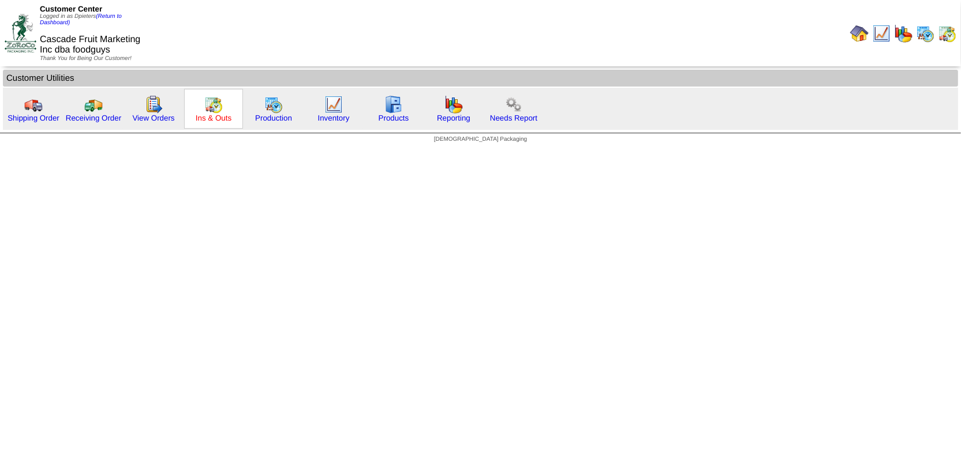
click at [211, 114] on link "Ins & Outs" at bounding box center [214, 118] width 36 height 9
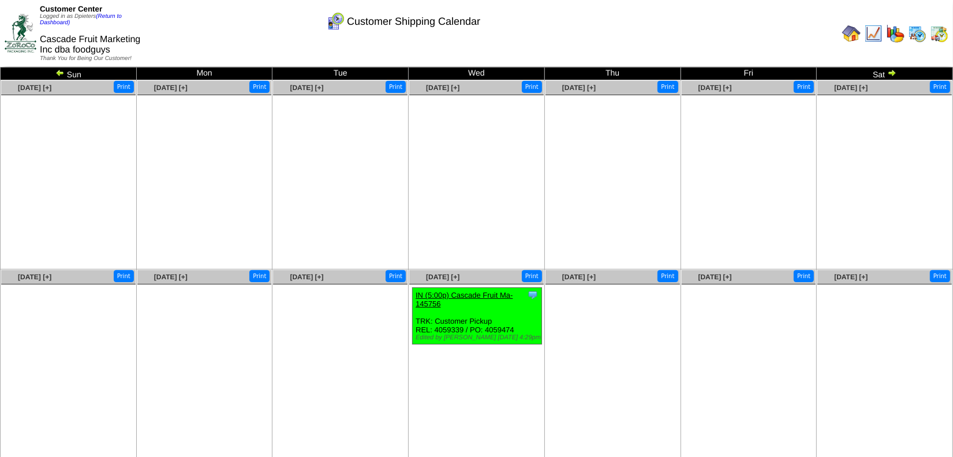
click at [890, 74] on img at bounding box center [891, 72] width 9 height 9
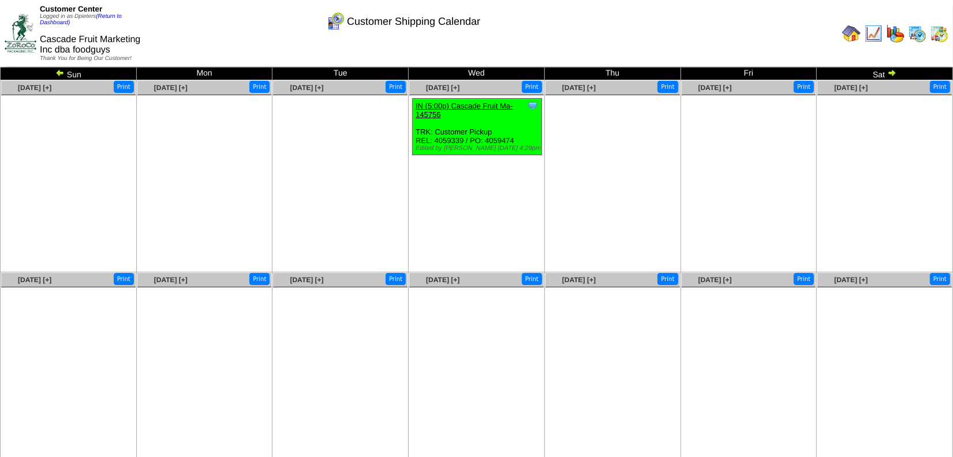
click at [63, 73] on img at bounding box center [59, 72] width 9 height 9
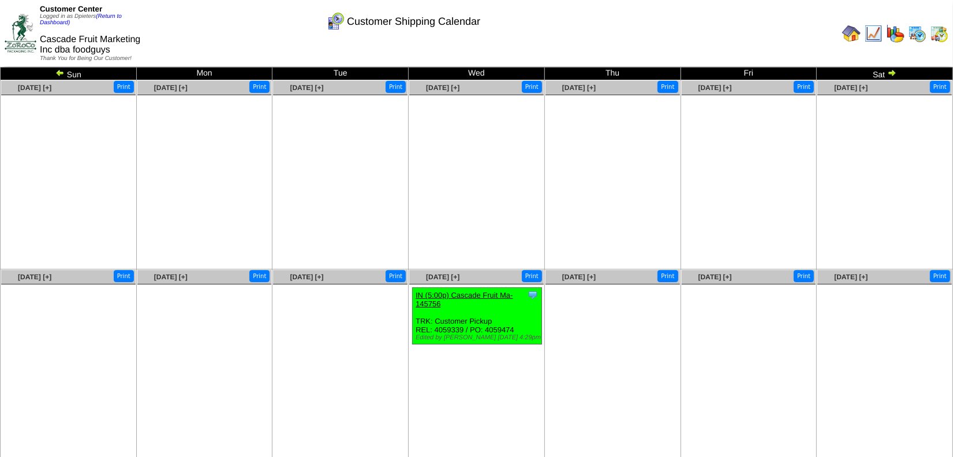
drag, startPoint x: 517, startPoint y: 325, endPoint x: 485, endPoint y: 329, distance: 32.6
click at [485, 329] on div "Clone Item IN (5:00p) Cascade Fruit Ma-145756 Cascade Fruit Marketing Inc dba f…" at bounding box center [477, 316] width 129 height 57
copy div "4059474"
click at [111, 14] on link "(Return to Dashboard)" at bounding box center [81, 19] width 82 height 13
